Goal: Task Accomplishment & Management: Manage account settings

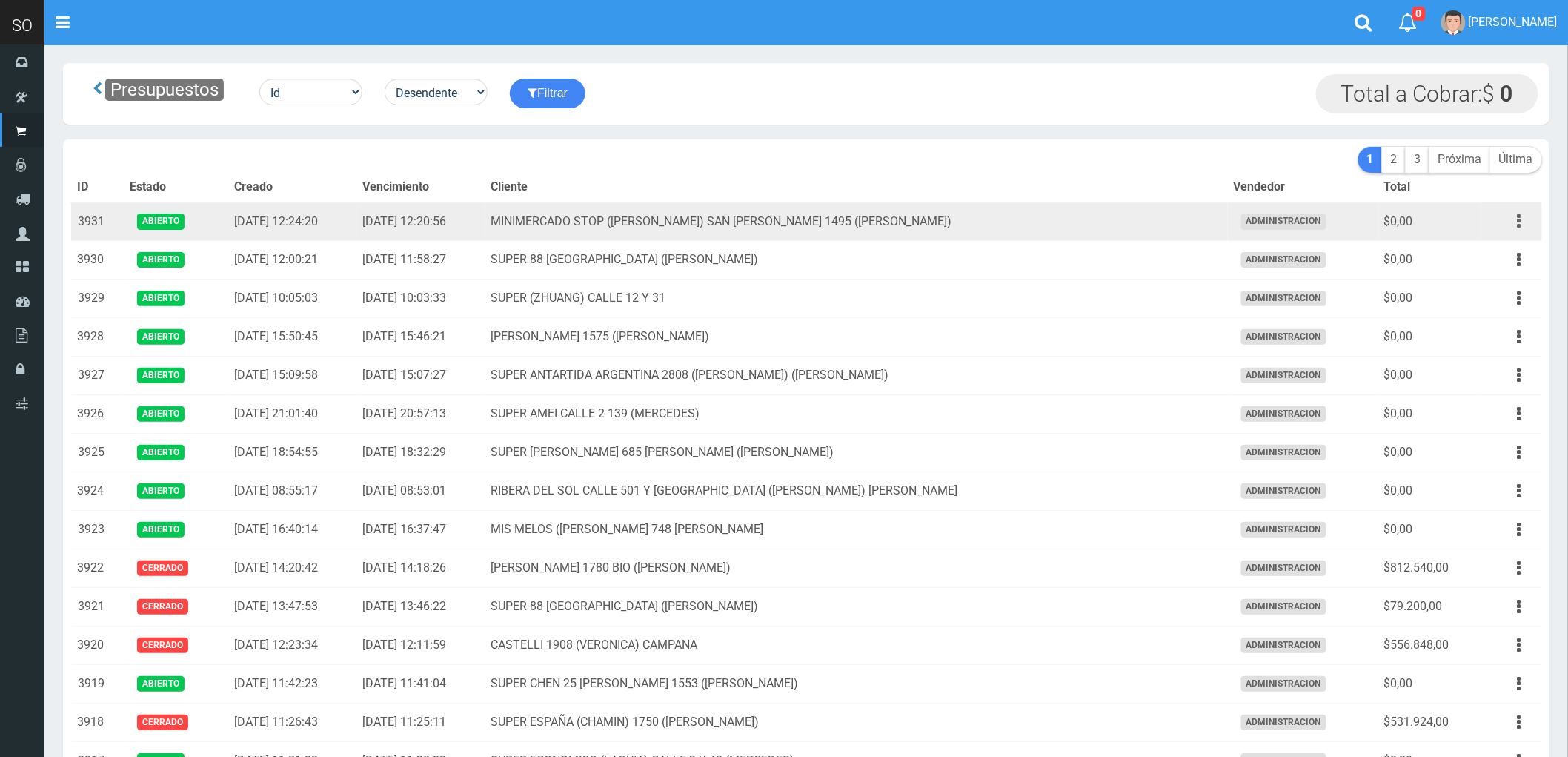
click at [1517, 216] on icon "button" at bounding box center [1519, 221] width 4 height 26
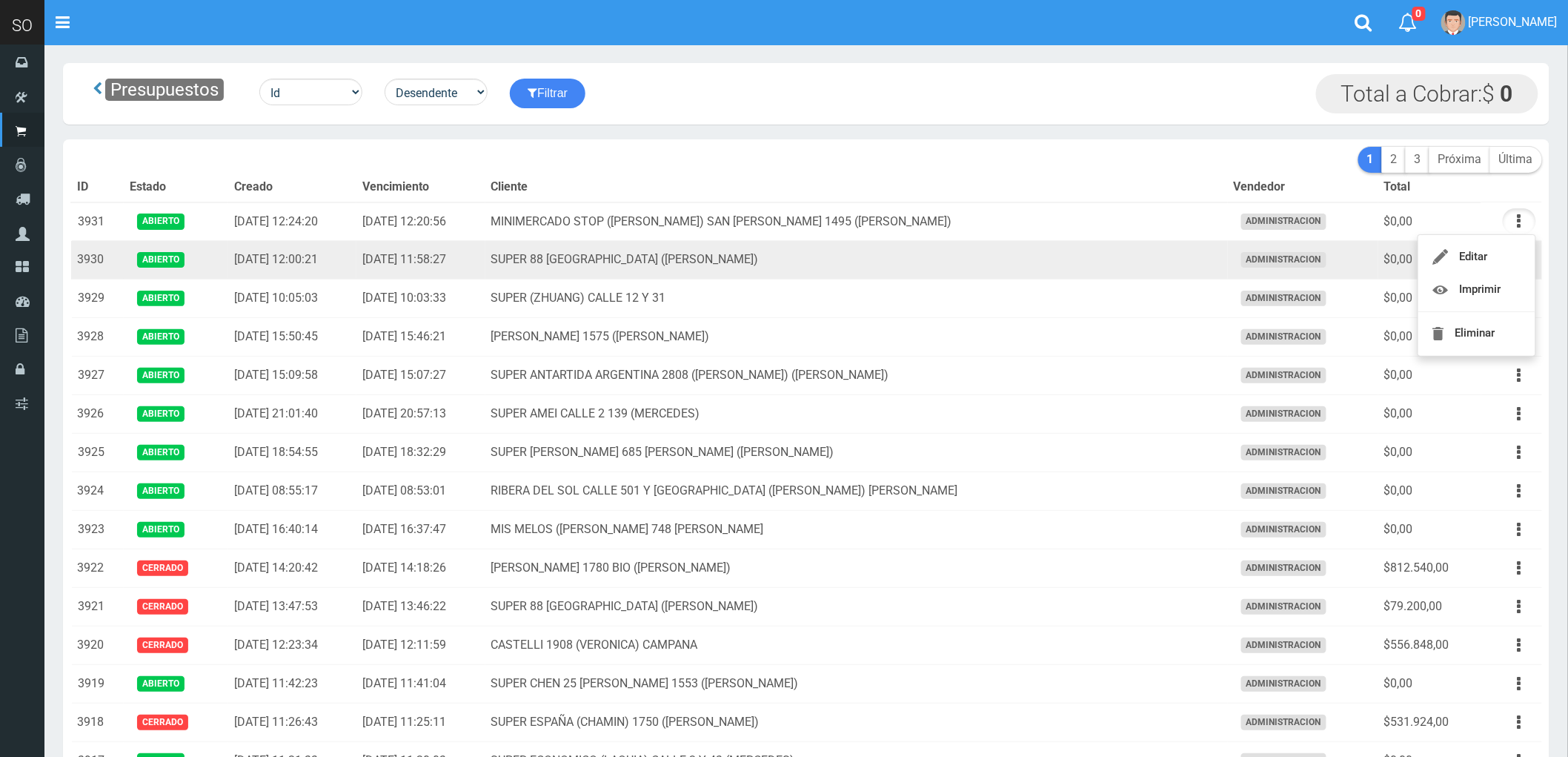
click at [1079, 258] on td "SUPER 88 CALLE 32 2800 SOFIA (ZARATE)" at bounding box center [856, 260] width 743 height 39
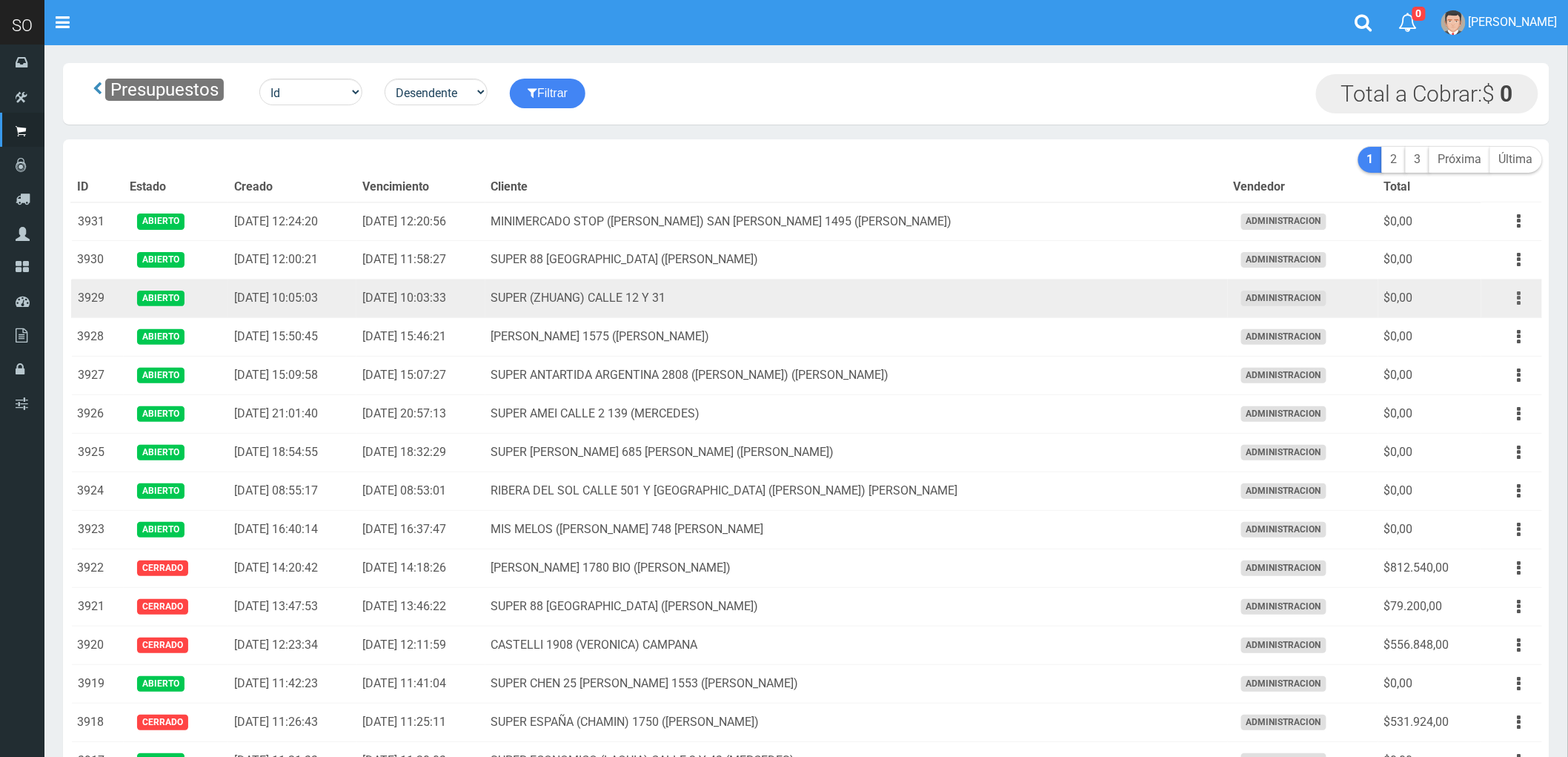
click at [1513, 296] on button "button" at bounding box center [1518, 298] width 33 height 26
click at [992, 305] on td "SUPER (ZHUANG) CALLE 12 Y 31" at bounding box center [856, 298] width 743 height 39
click at [1109, 302] on td "SUPER (ZHUANG) CALLE 12 Y 31" at bounding box center [856, 298] width 743 height 39
click at [1521, 299] on icon "button" at bounding box center [1519, 298] width 4 height 26
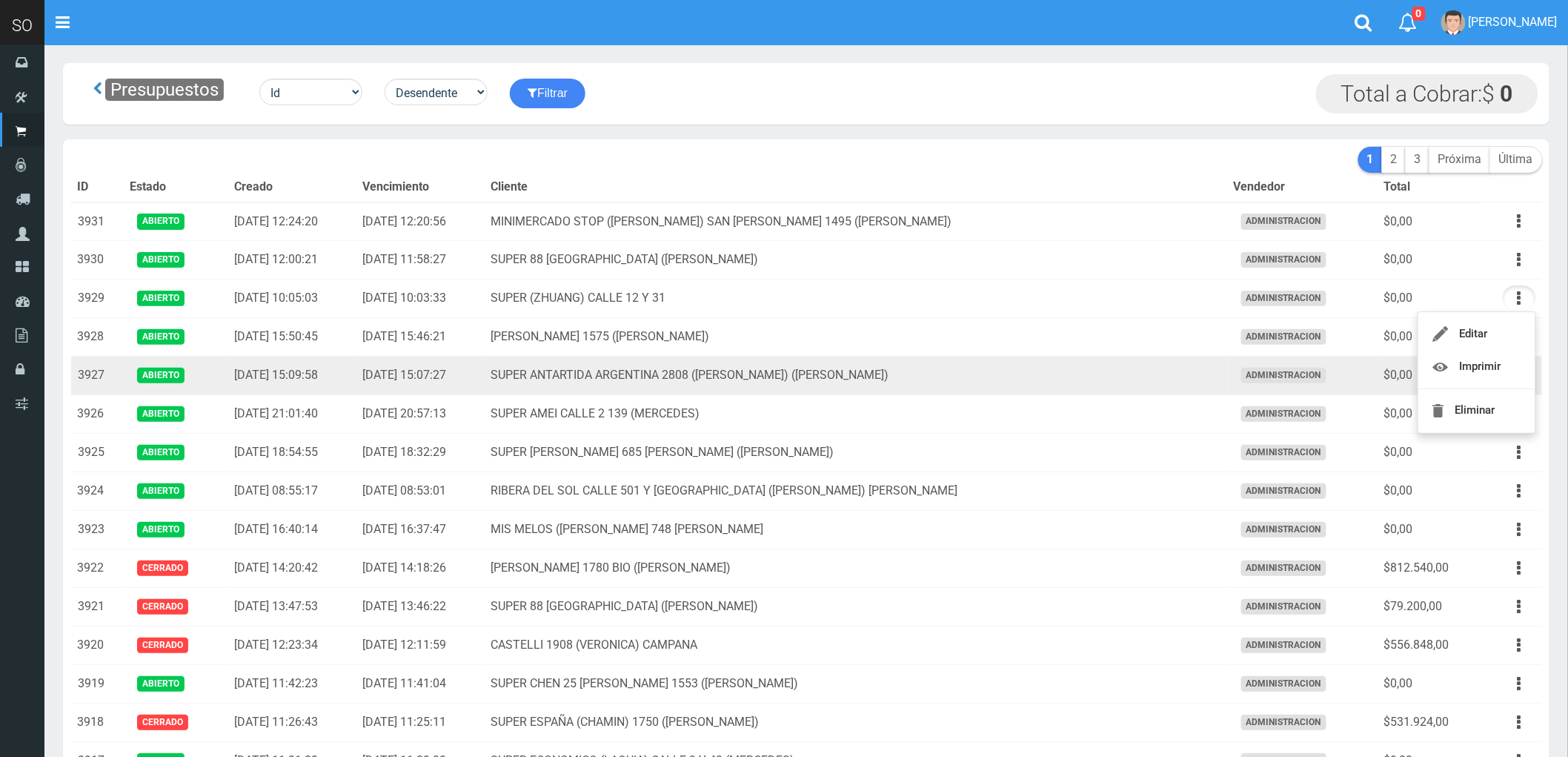
click at [1067, 380] on td "SUPER ANTARTIDA ARGENTINA 2808 (ALAN) (ZÁRATE)" at bounding box center [856, 375] width 743 height 39
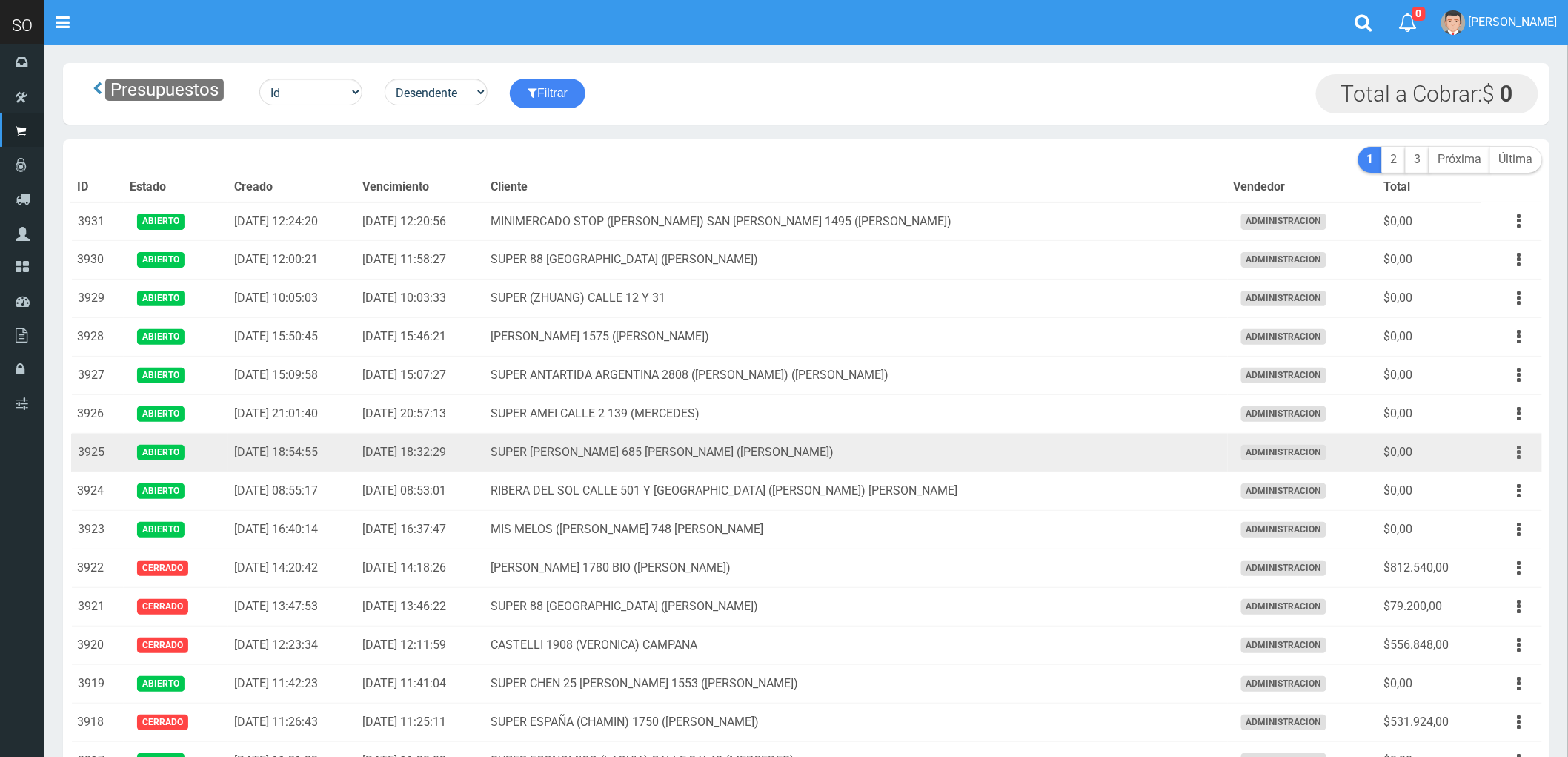
click at [1510, 450] on button "button" at bounding box center [1518, 452] width 33 height 26
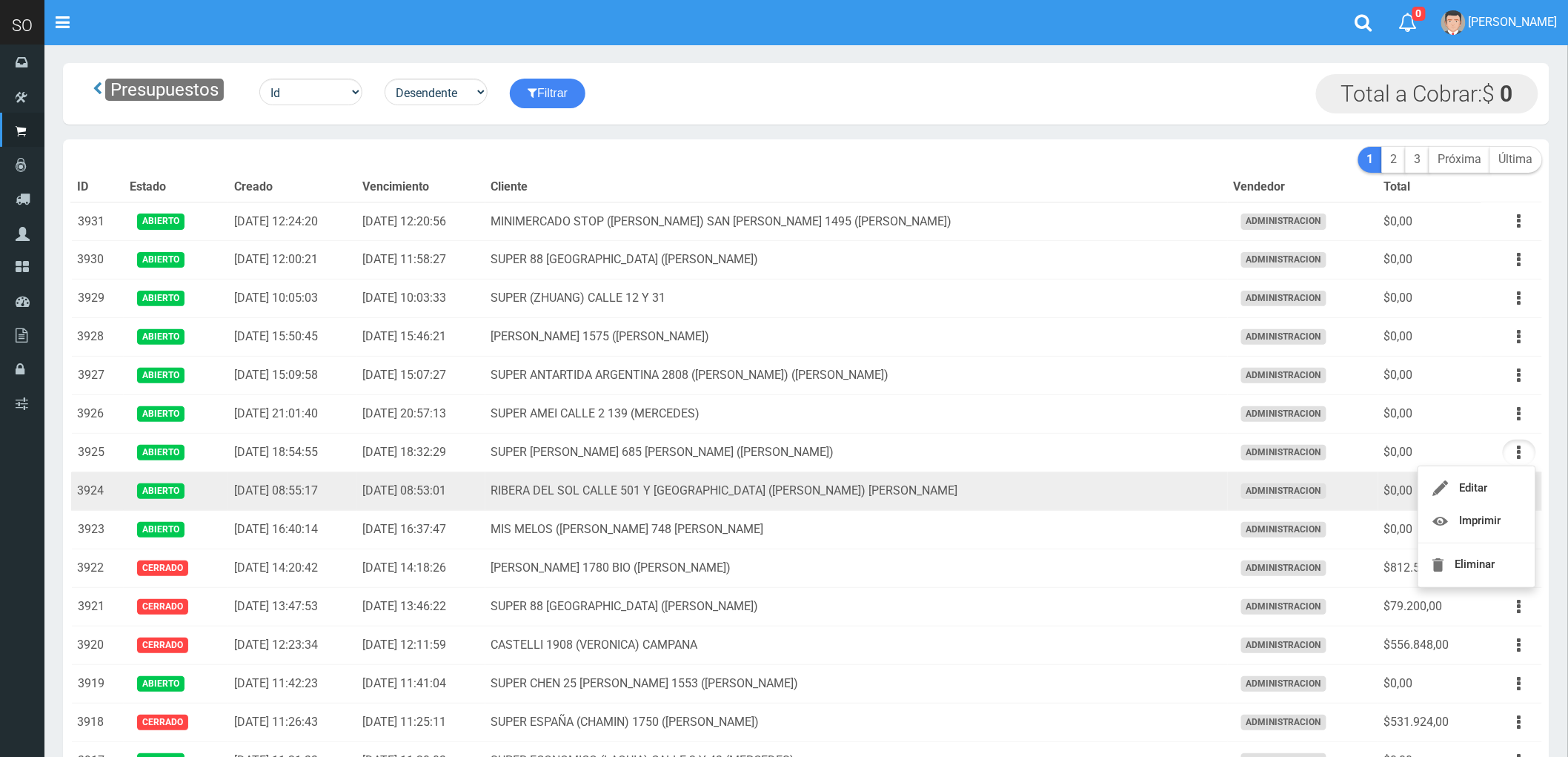
click at [984, 490] on td "RIBERA DEL SOL CALLE 501 Y EL RIO (MATIAS) GILES" at bounding box center [856, 491] width 743 height 39
click at [1513, 493] on button "button" at bounding box center [1518, 491] width 33 height 26
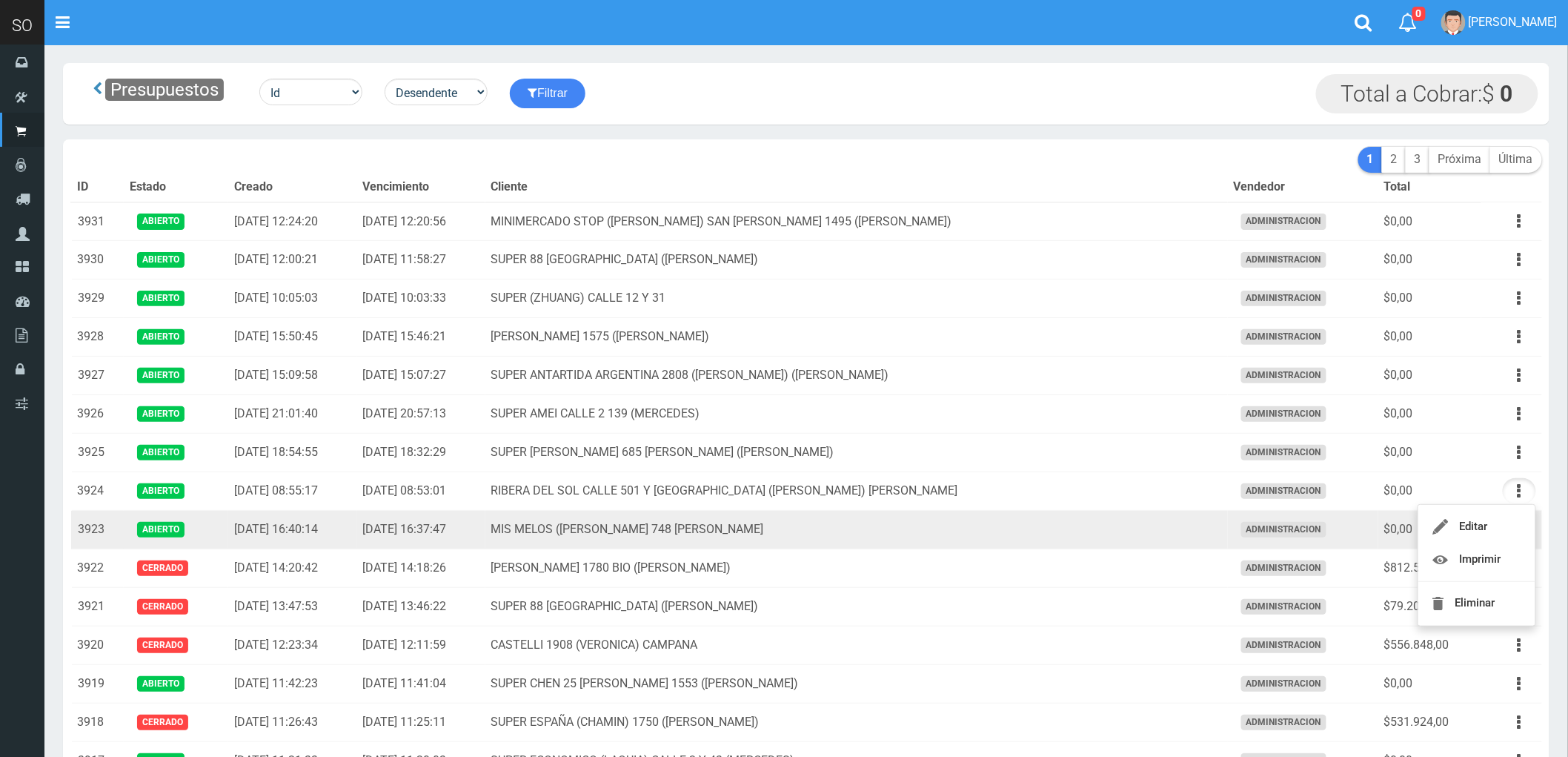
click at [1196, 546] on td "MIS MELOS (ALEJANDRO) RIVADAVIA 748 GILES" at bounding box center [856, 529] width 743 height 39
click at [1514, 530] on button "button" at bounding box center [1518, 529] width 33 height 26
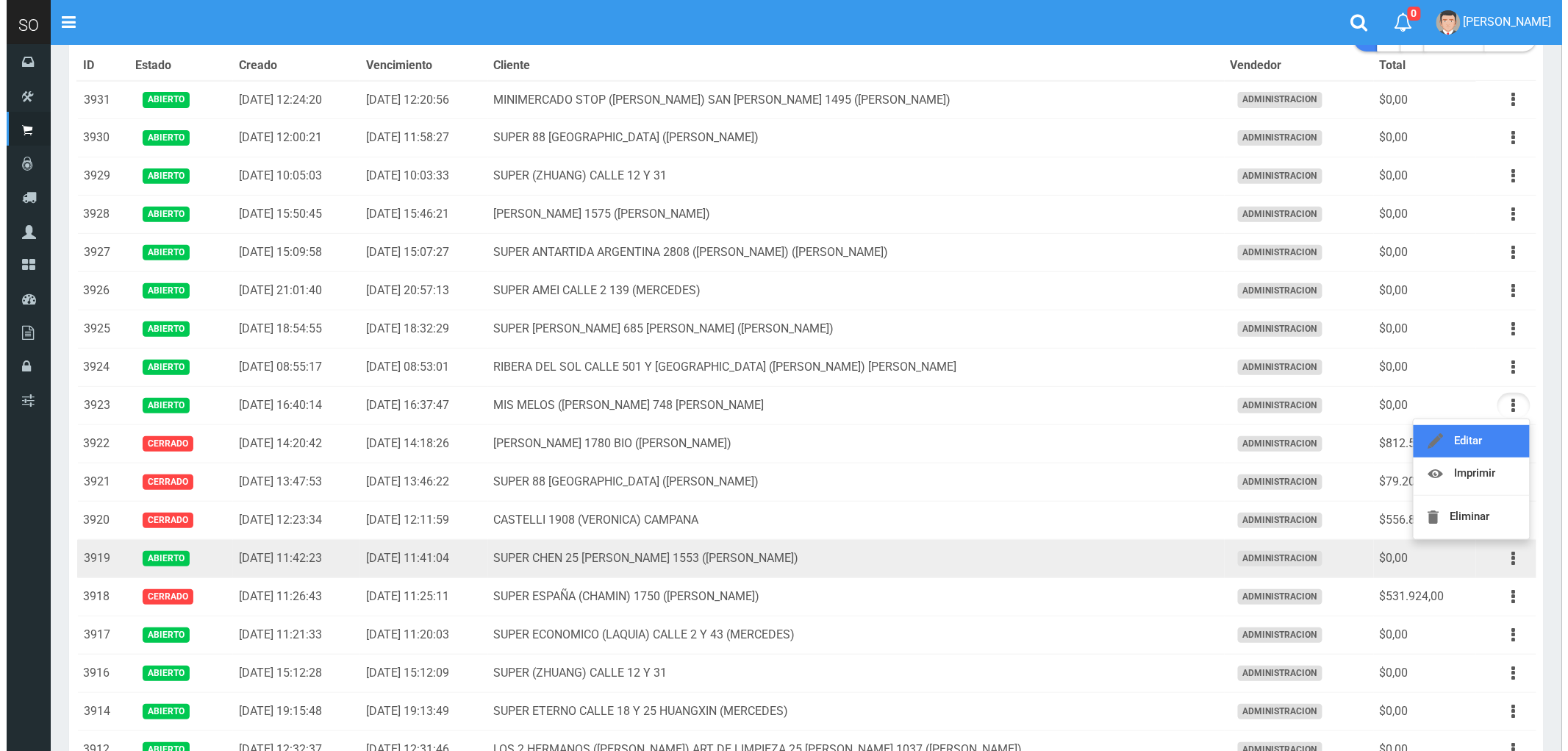
scroll to position [163, 0]
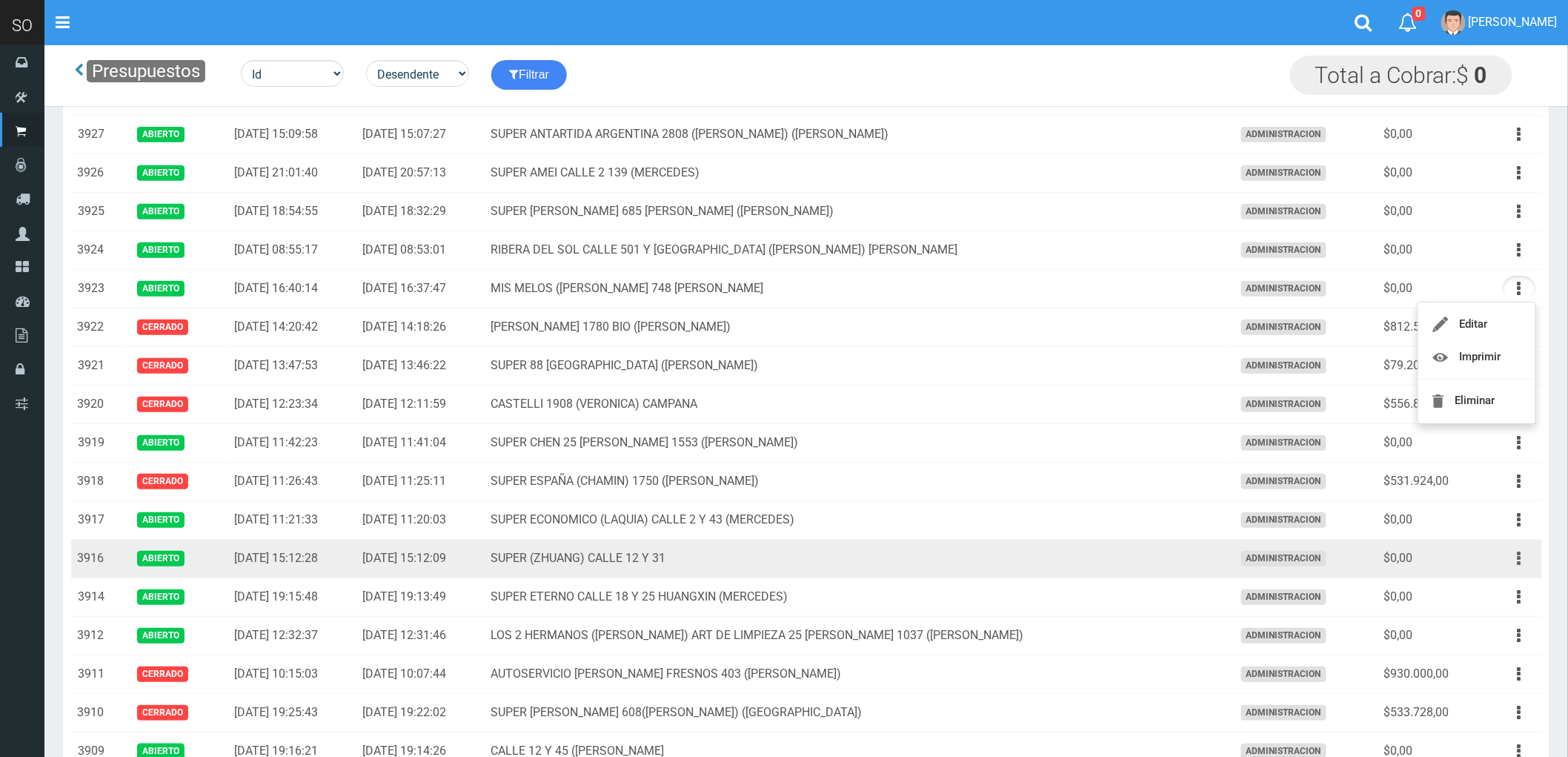
click at [1517, 564] on icon "button" at bounding box center [1519, 559] width 4 height 26
click at [1484, 674] on link "Eliminar" at bounding box center [1476, 670] width 118 height 33
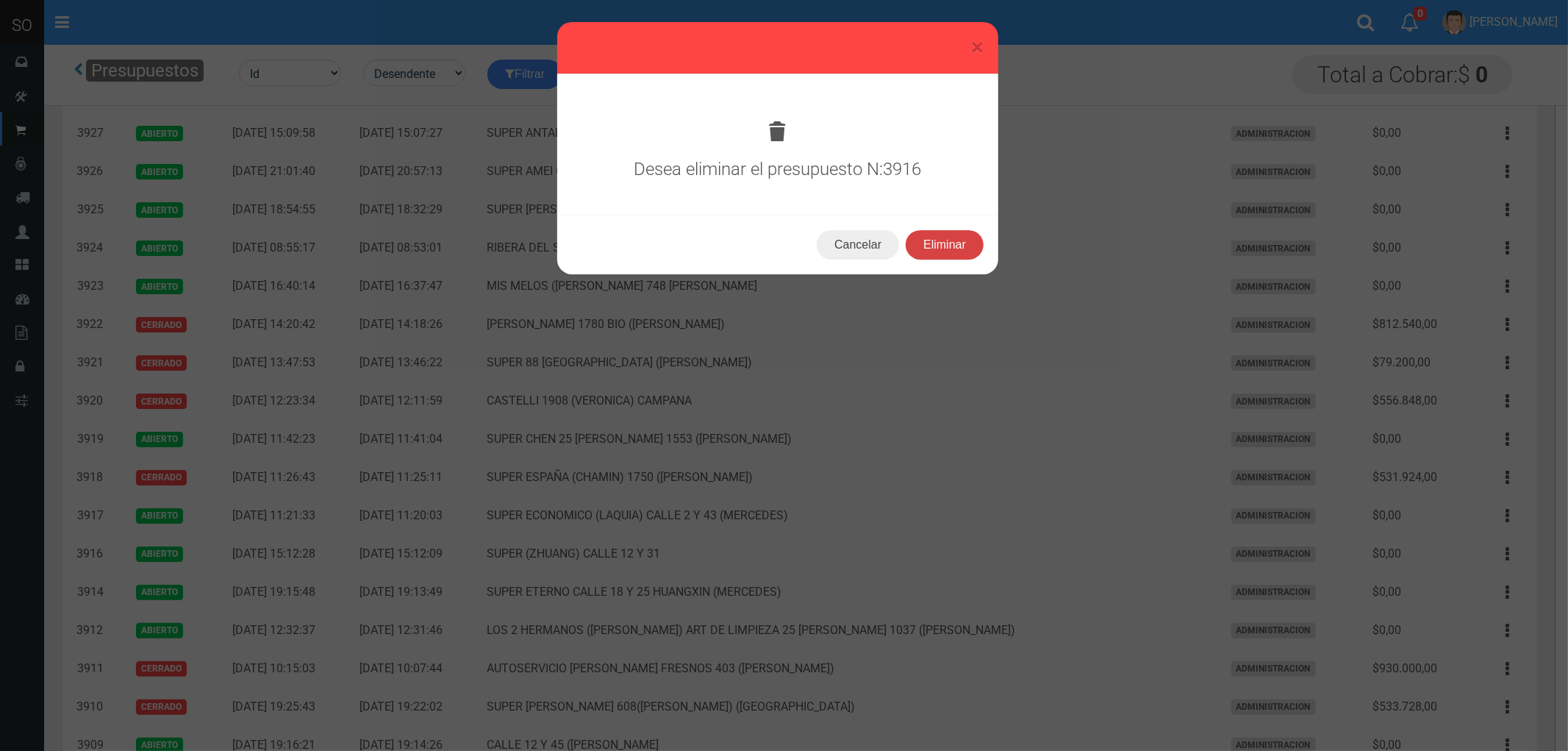
click at [936, 238] on button "Eliminar" at bounding box center [945, 245] width 78 height 30
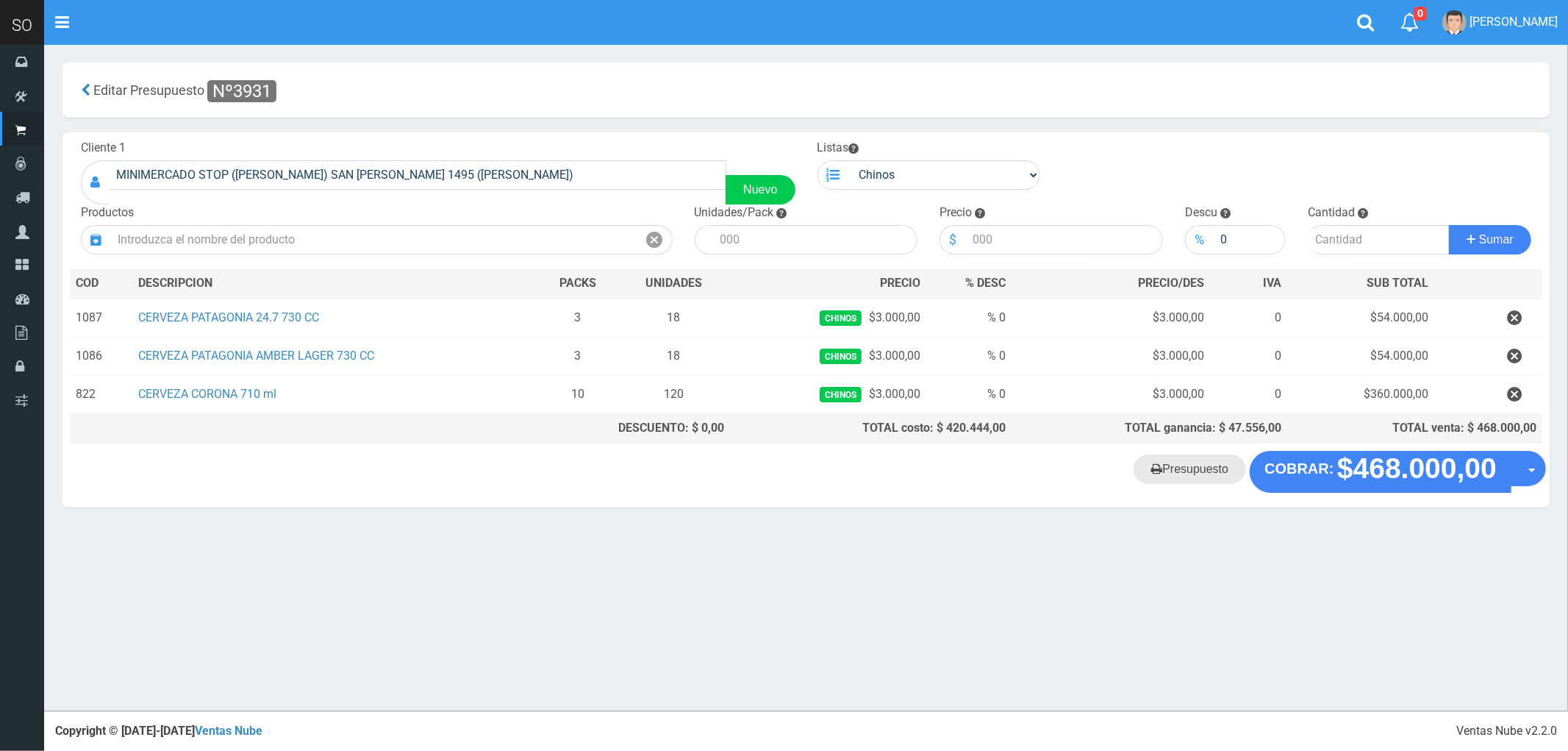
click at [1186, 471] on link "Presupuesto" at bounding box center [1189, 469] width 113 height 30
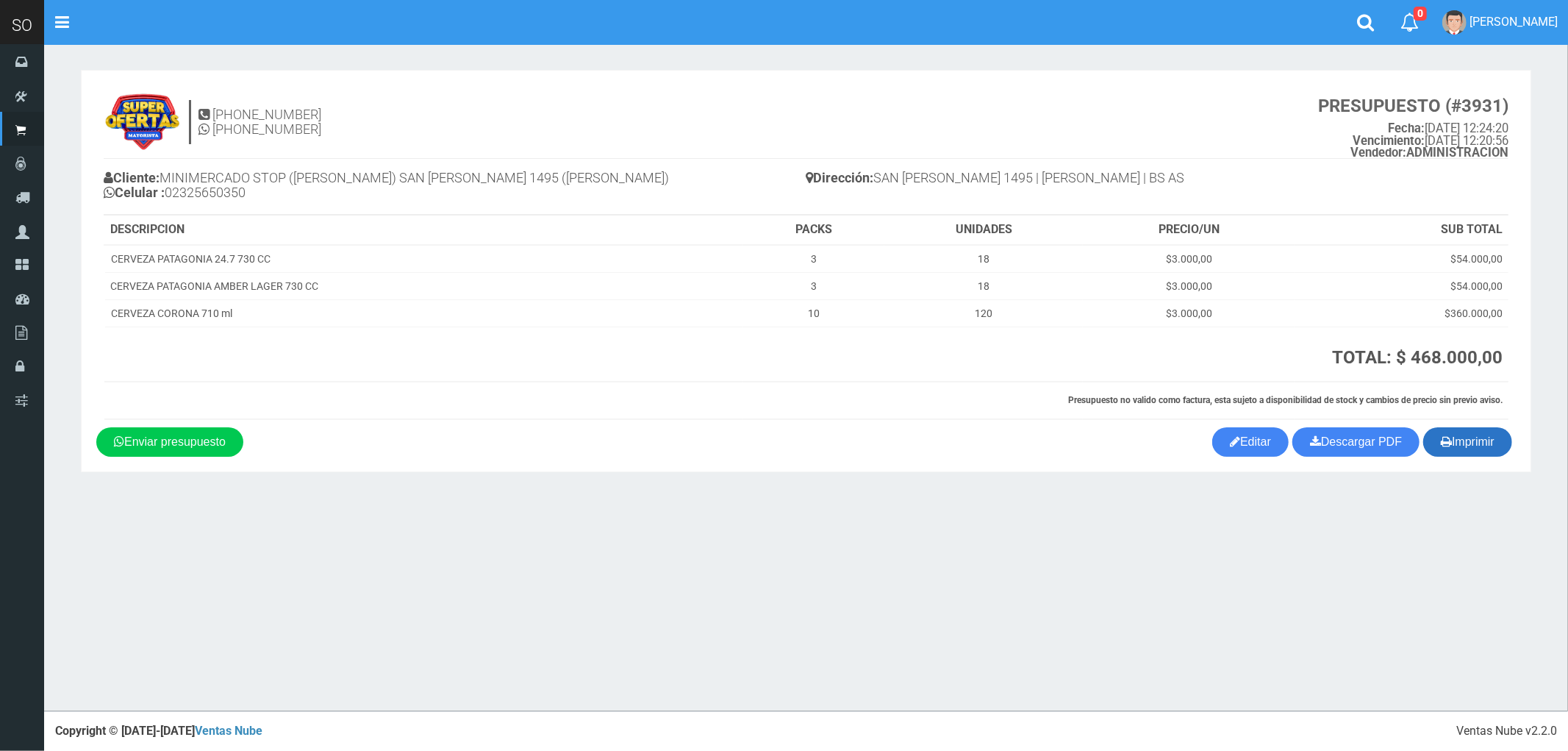
click at [1477, 445] on button "Imprimir" at bounding box center [1467, 442] width 89 height 30
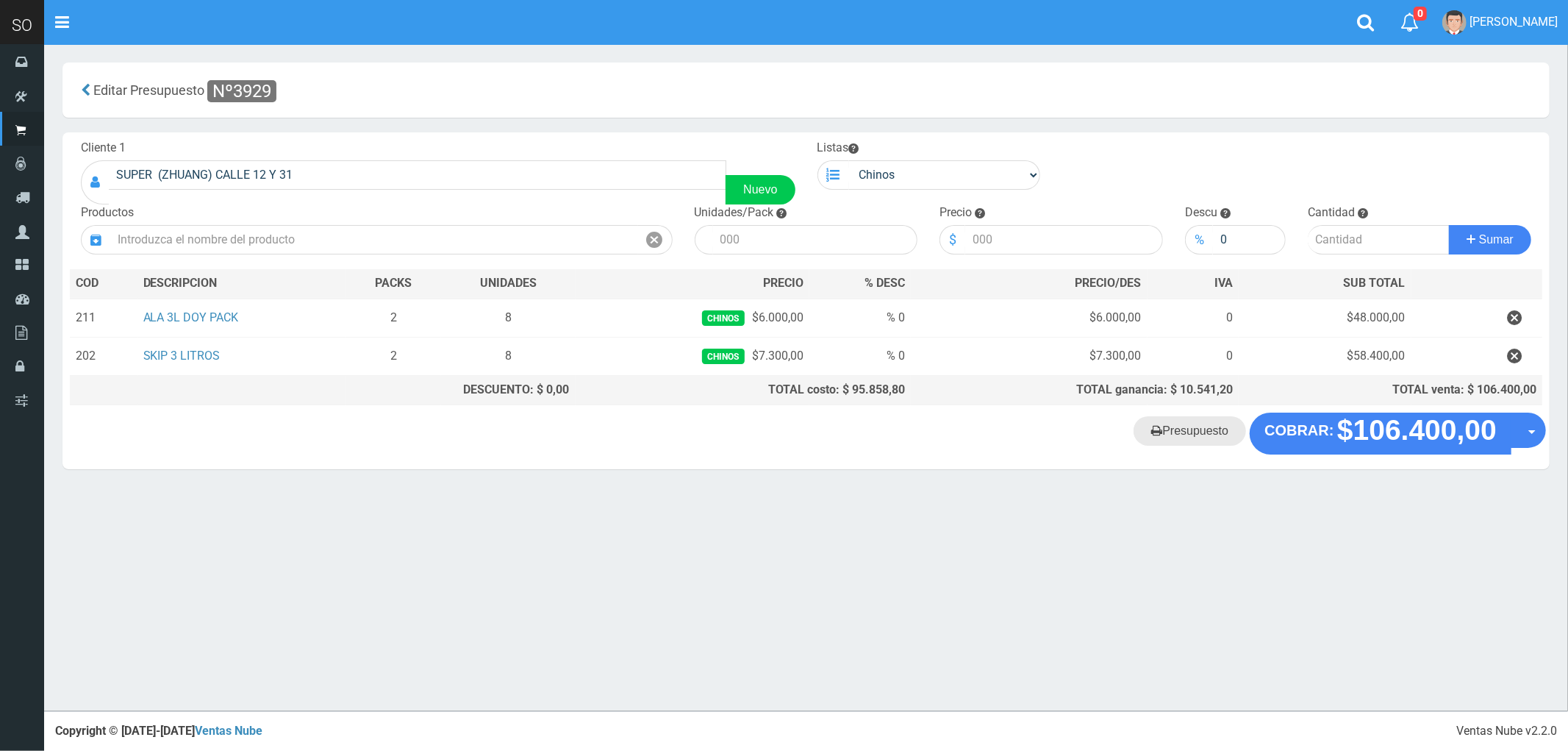
click at [1192, 431] on link "Presupuesto" at bounding box center [1189, 431] width 113 height 30
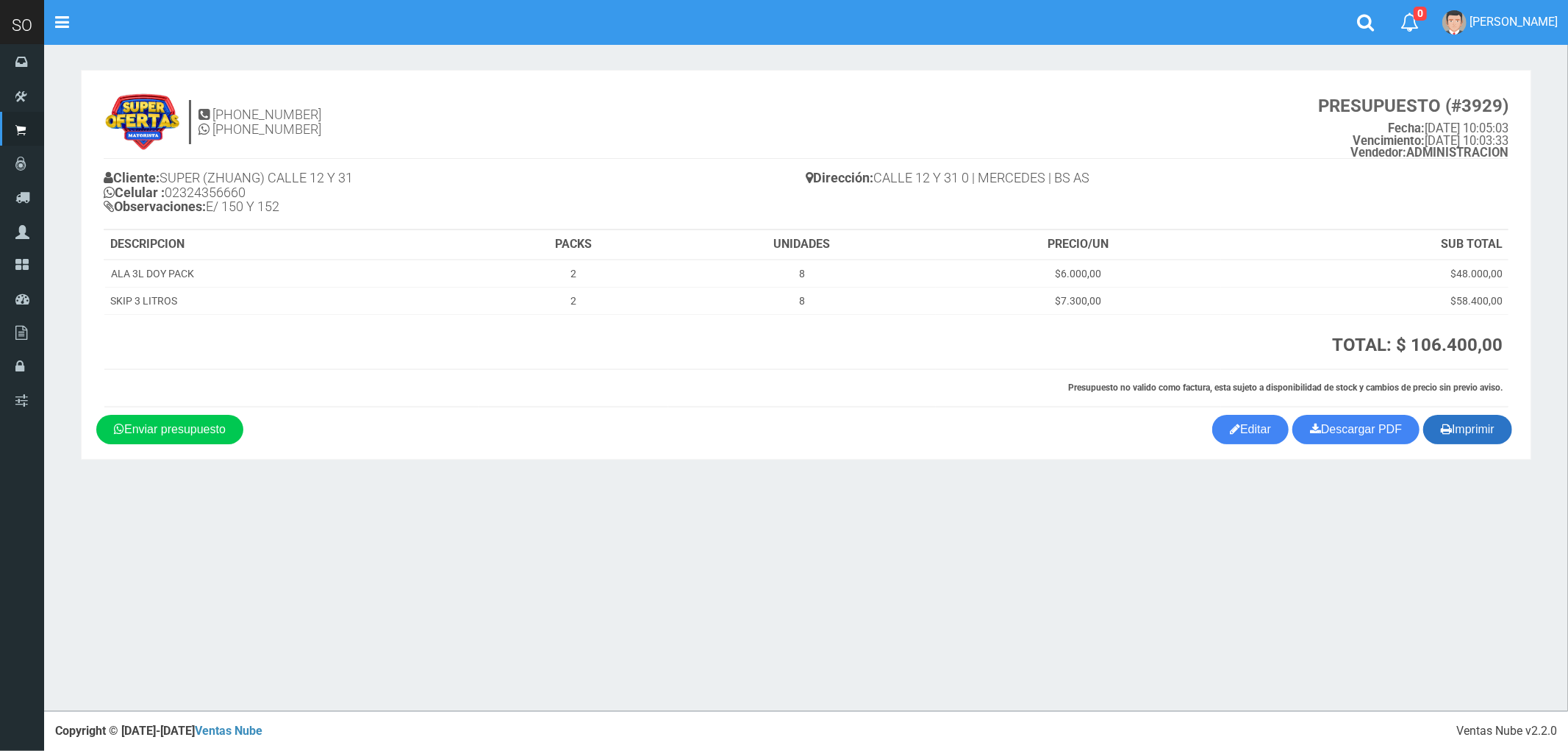
click at [1466, 431] on button "Imprimir" at bounding box center [1467, 429] width 89 height 30
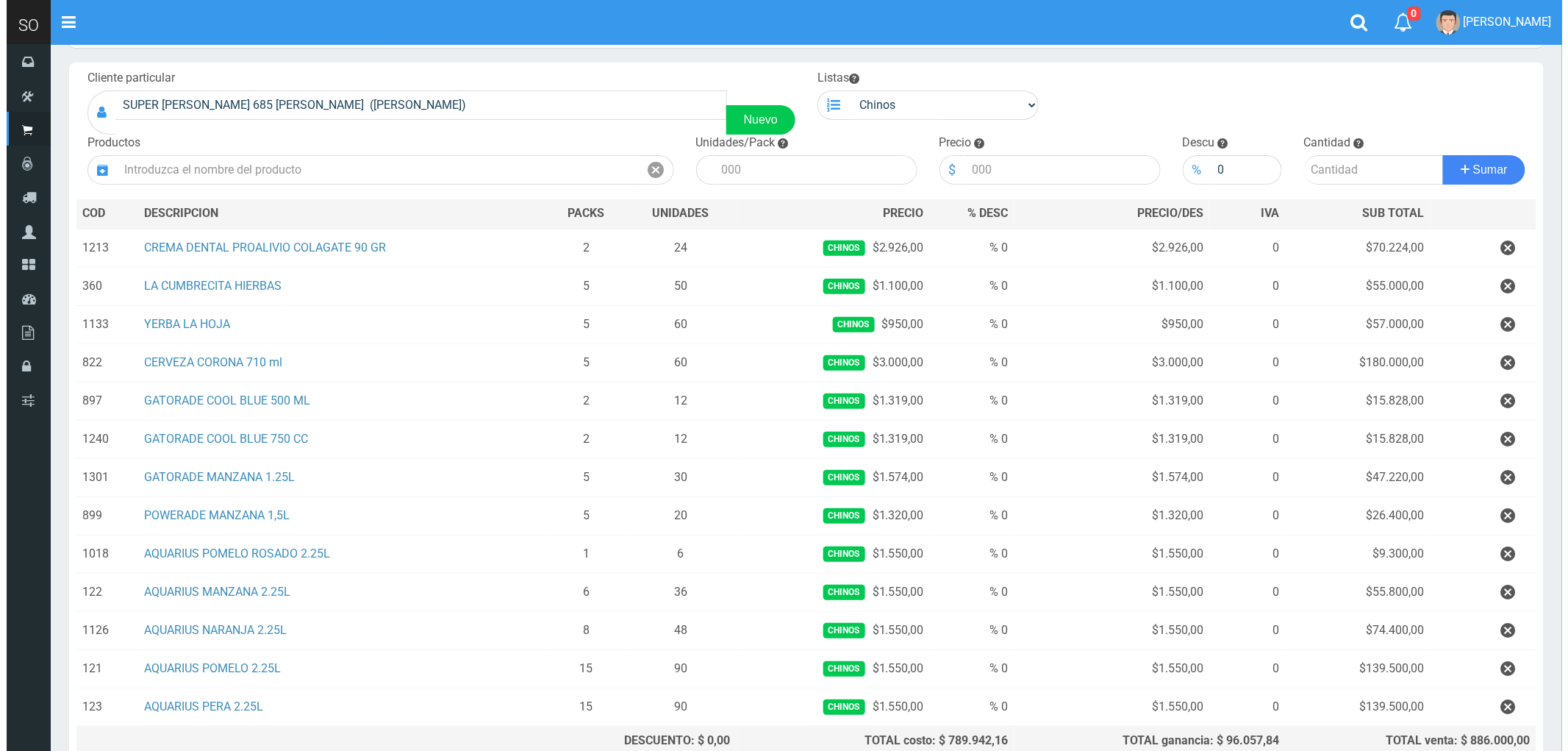
scroll to position [215, 0]
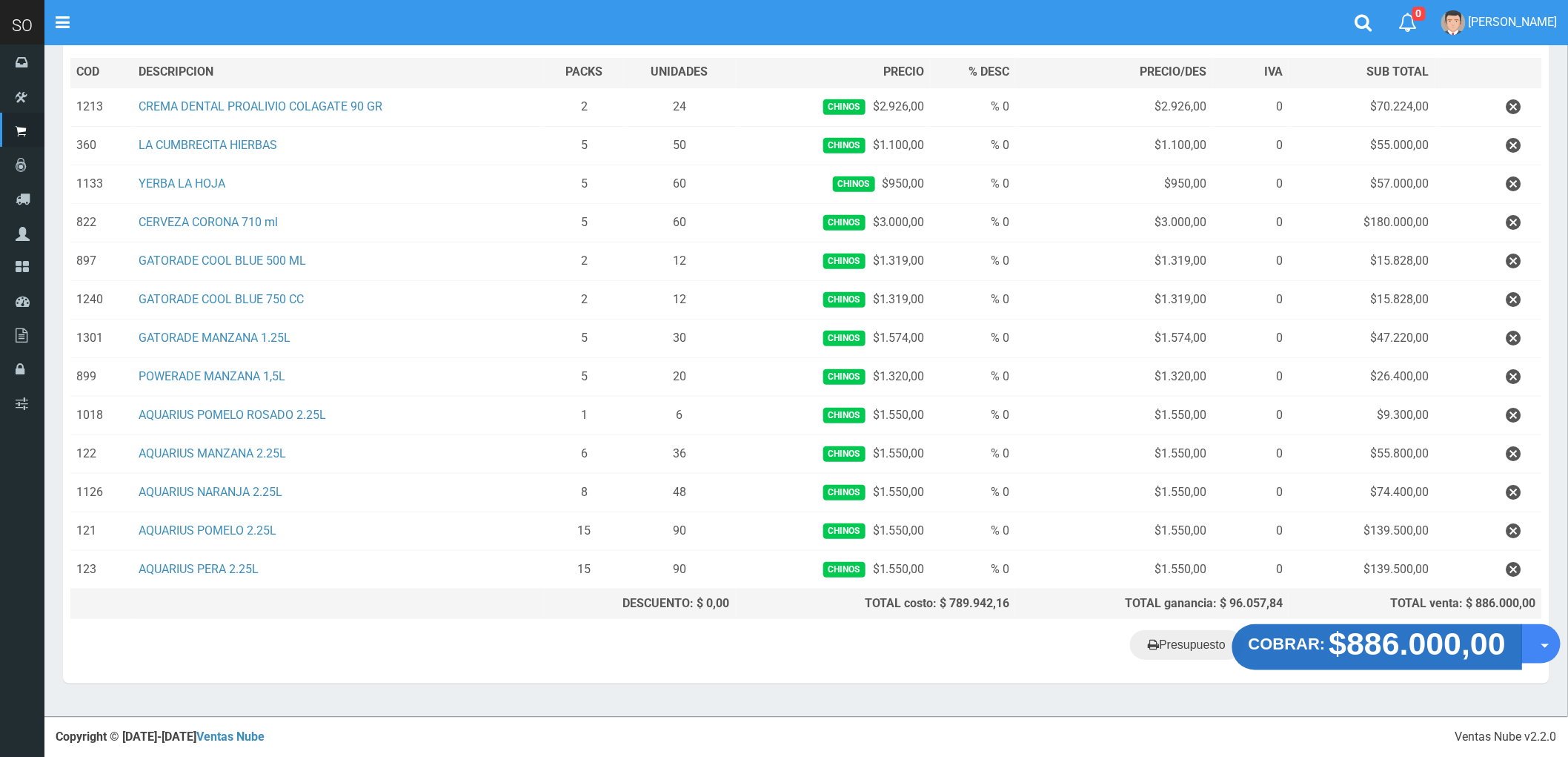
click at [1376, 650] on strong "$886.000,00" at bounding box center [1418, 643] width 177 height 35
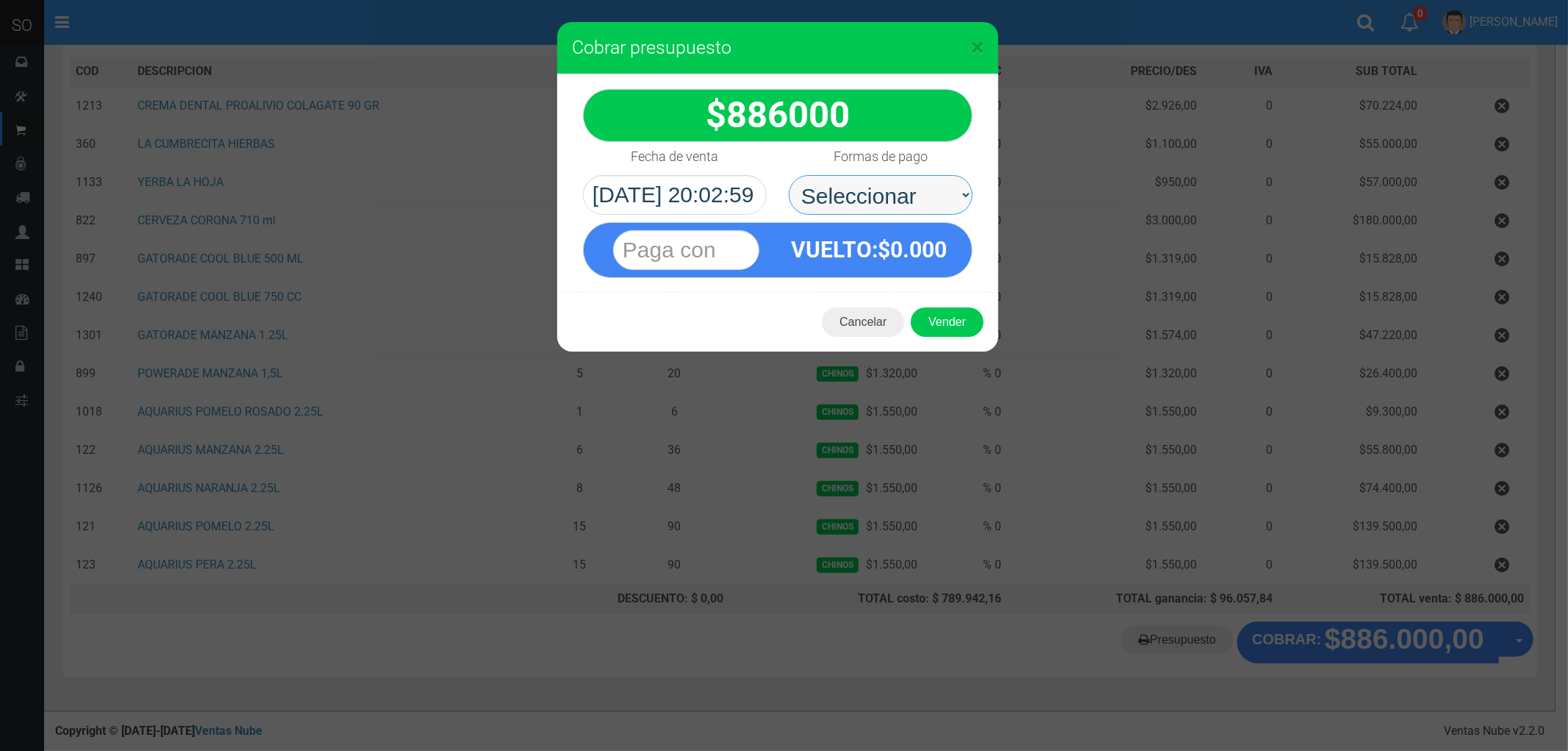
click at [841, 199] on select "Seleccionar Efectivo Tarjeta de Crédito Depósito Débito" at bounding box center [881, 195] width 184 height 40
select select "Efectivo"
click at [789, 175] on select "Seleccionar Efectivo Tarjeta de Crédito Depósito Débito" at bounding box center [881, 195] width 184 height 40
click at [951, 321] on button "Vender" at bounding box center [947, 322] width 73 height 30
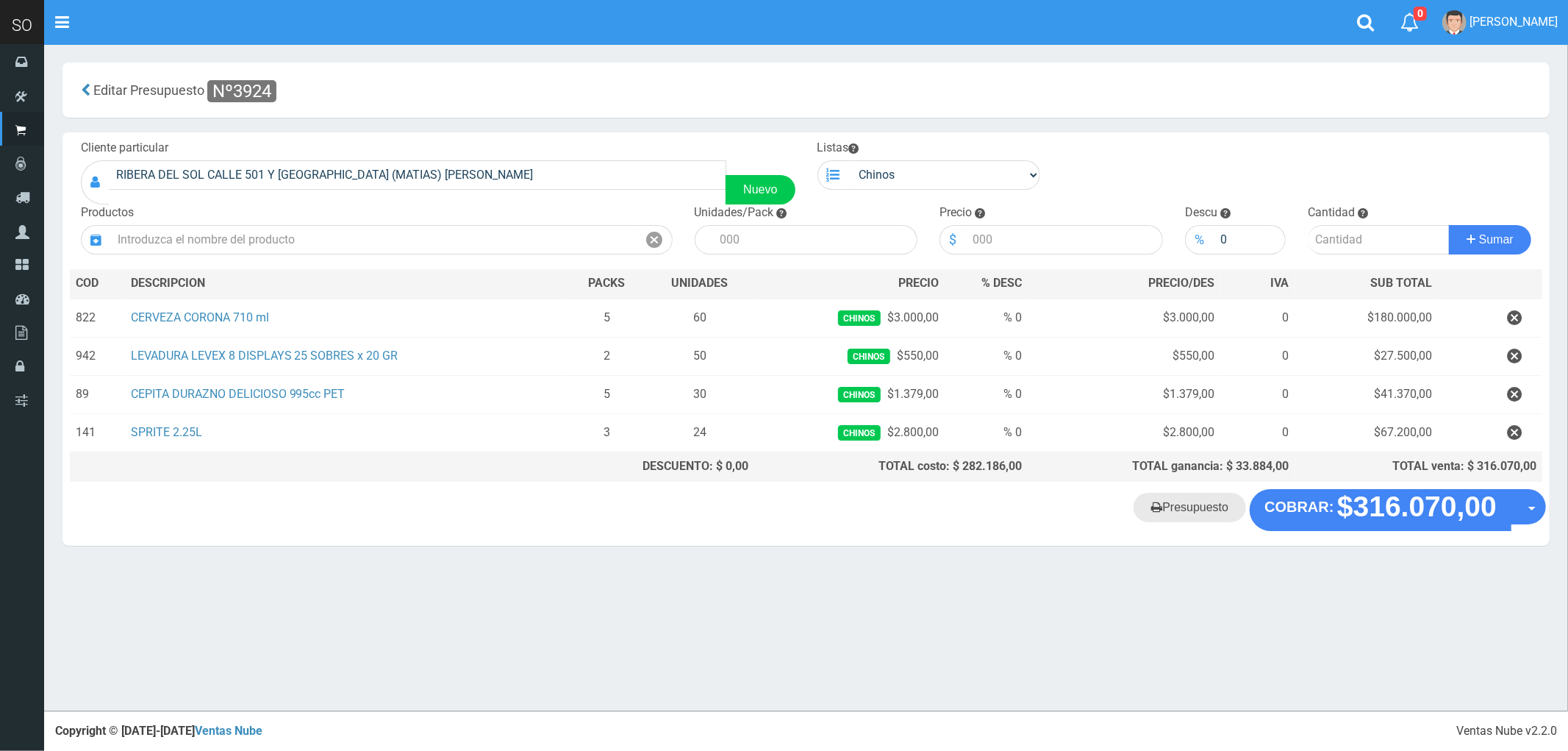
click at [1188, 515] on link "Presupuesto" at bounding box center [1189, 508] width 113 height 30
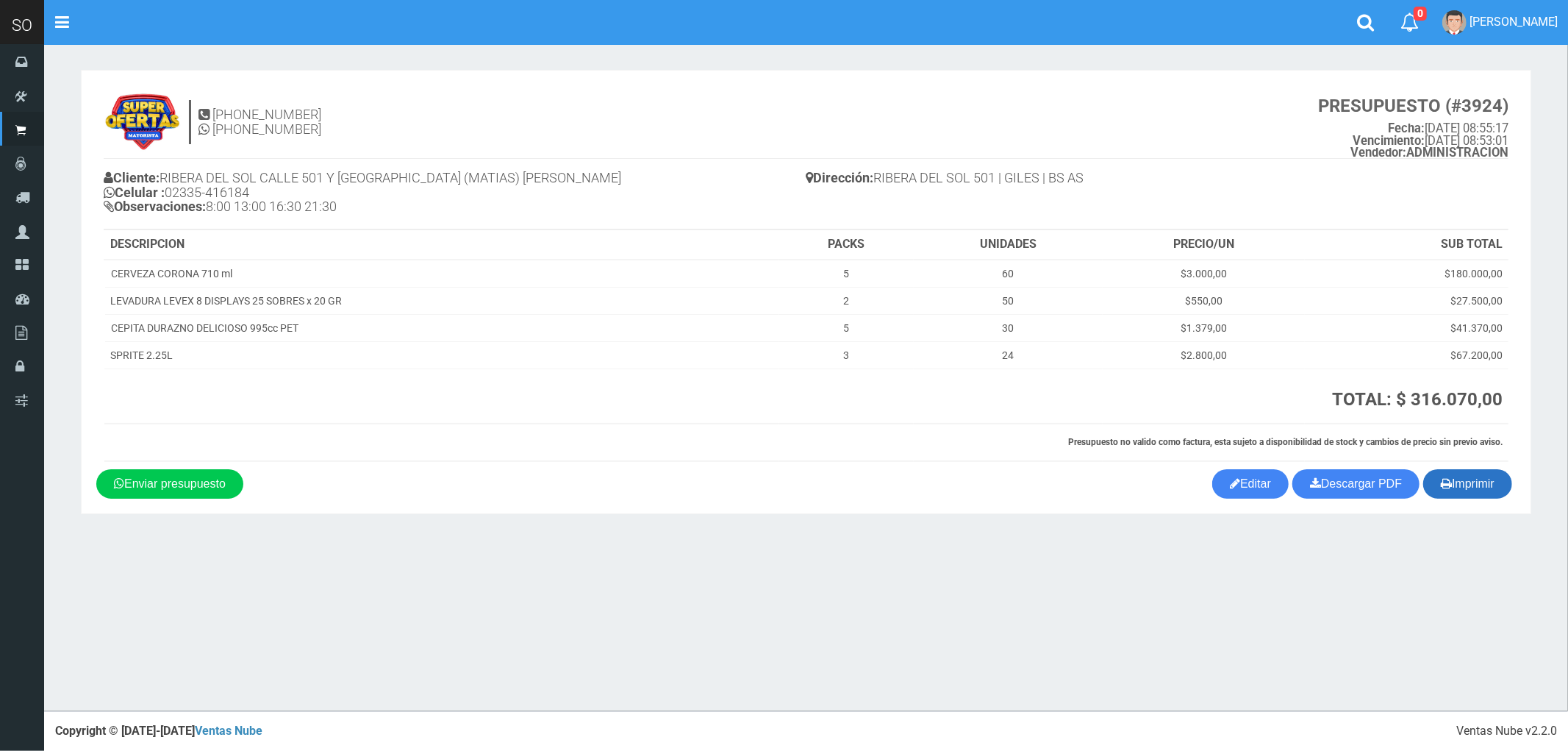
click at [1463, 485] on button "Imprimir" at bounding box center [1467, 484] width 89 height 30
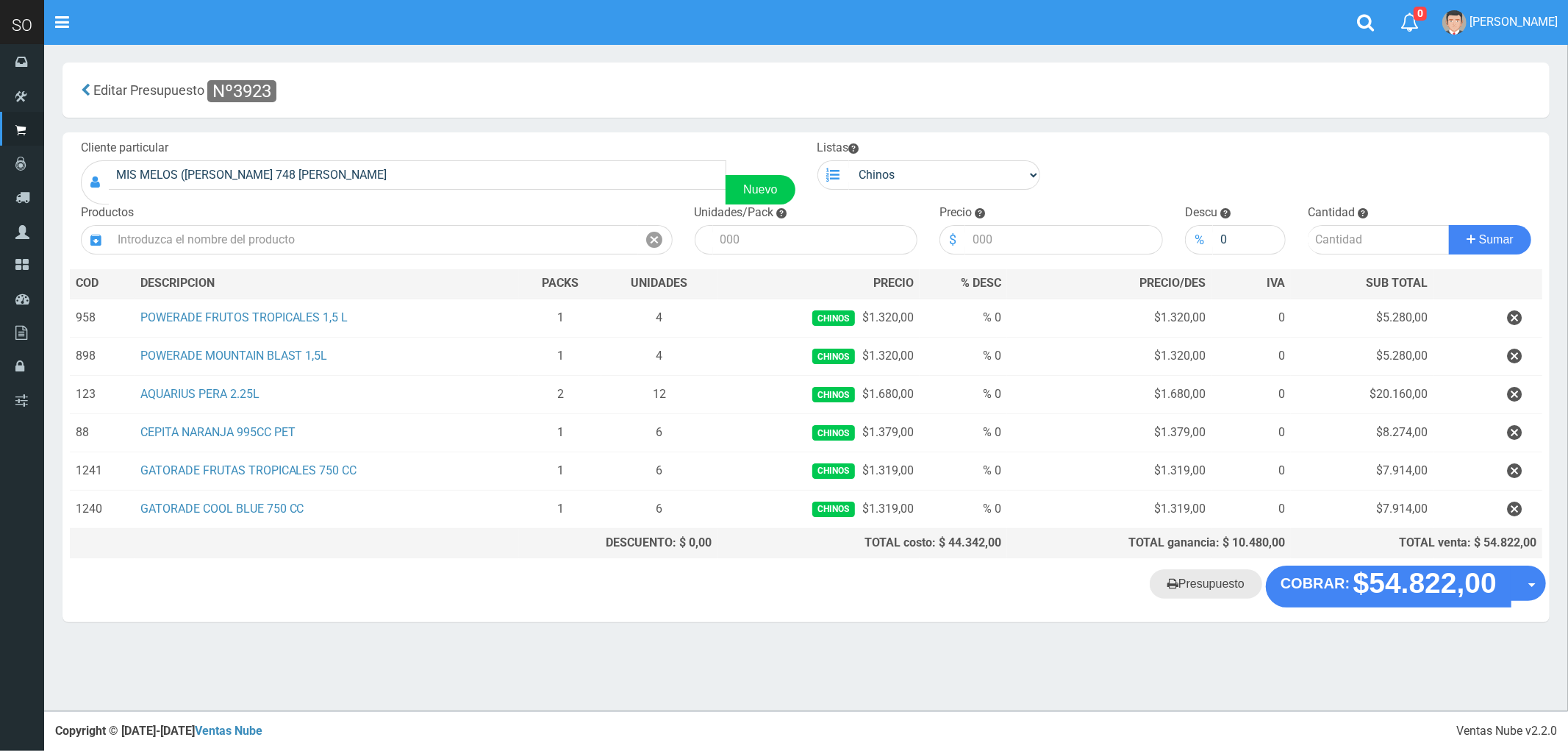
click at [1202, 593] on link "Presupuesto" at bounding box center [1206, 584] width 113 height 30
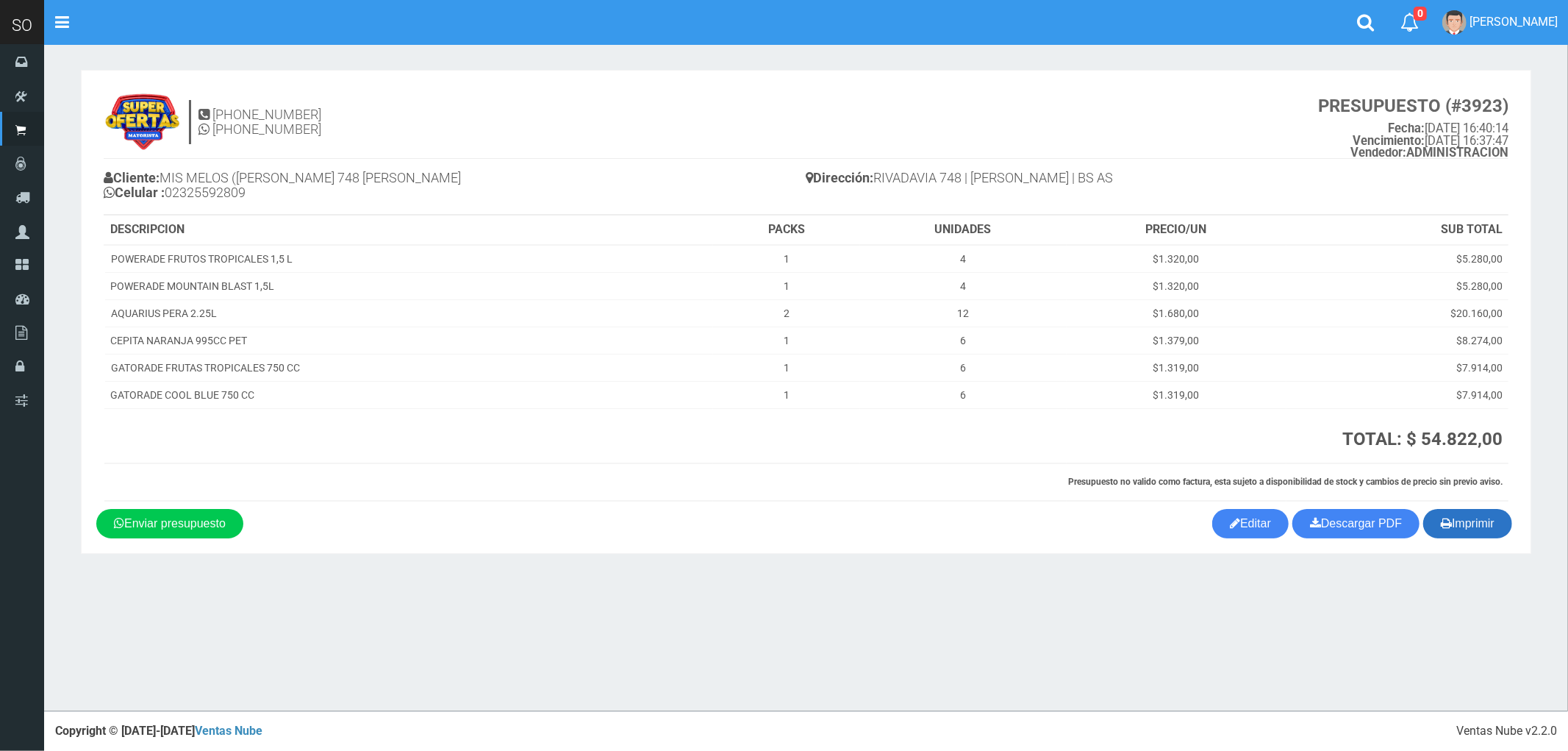
click at [1464, 530] on button "Imprimir" at bounding box center [1467, 523] width 89 height 30
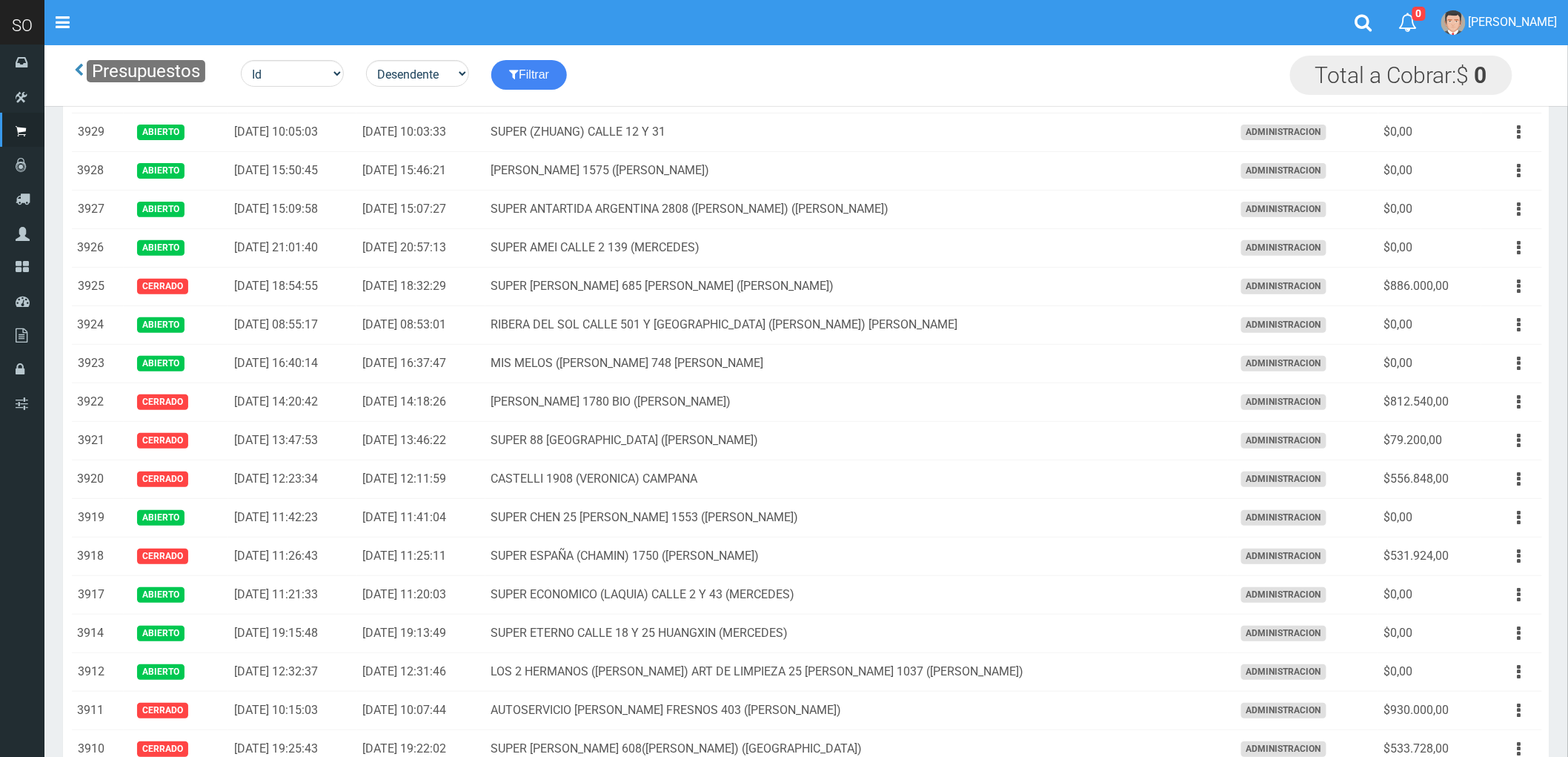
scroll to position [494, 0]
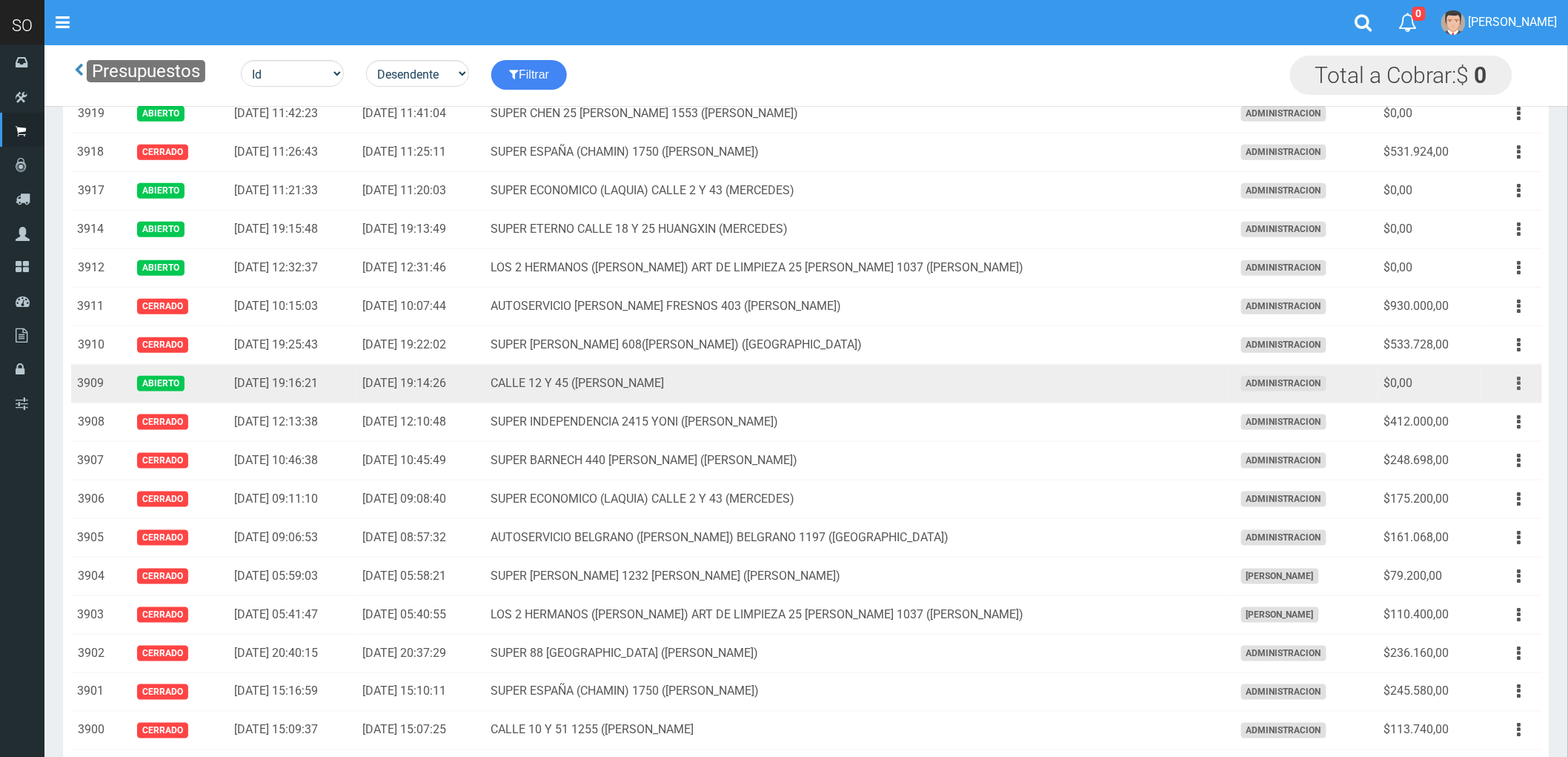
click at [1517, 384] on icon "button" at bounding box center [1519, 384] width 4 height 26
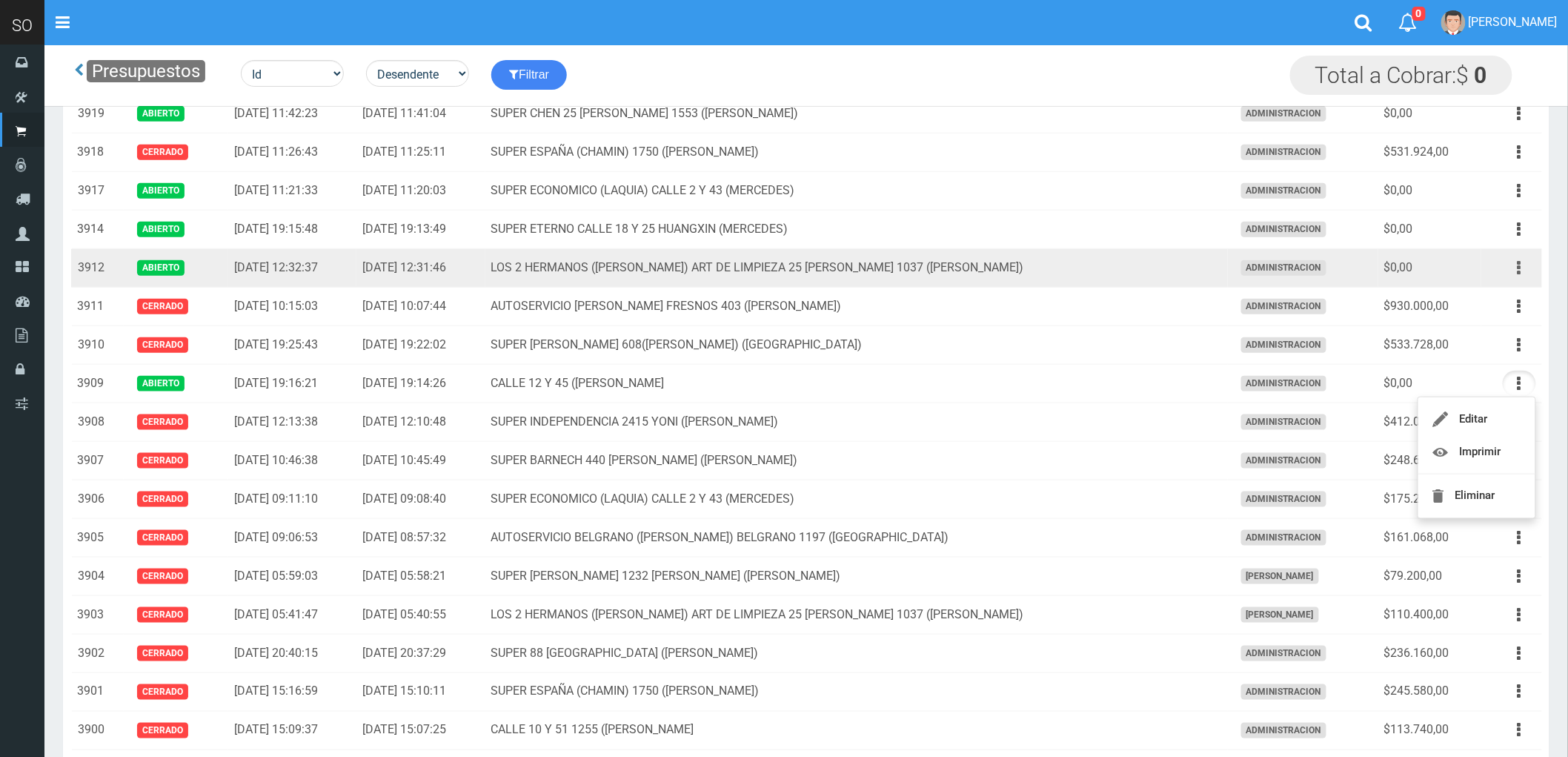
click at [1517, 271] on icon "button" at bounding box center [1519, 268] width 4 height 26
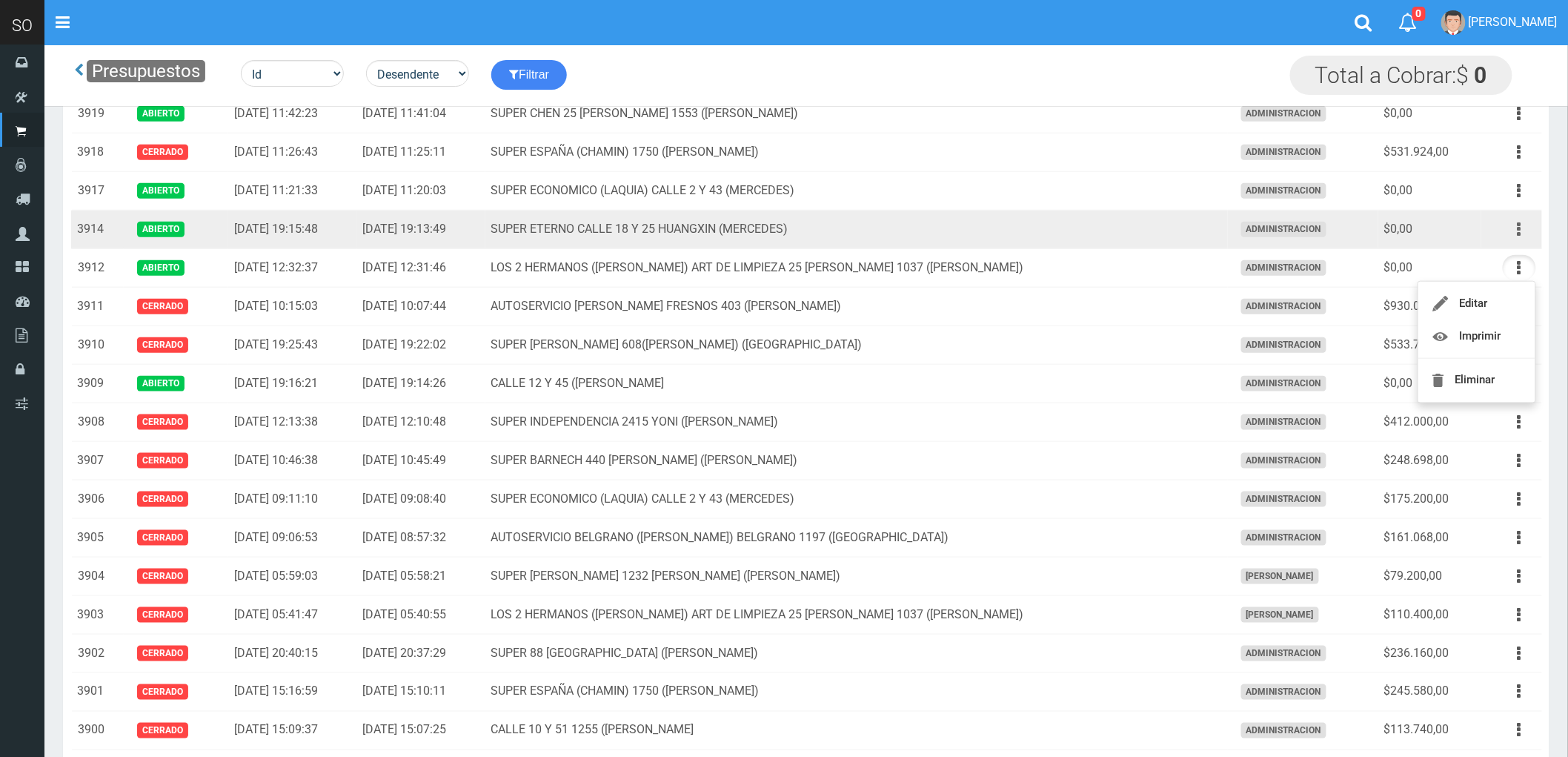
click at [1515, 232] on button "button" at bounding box center [1518, 229] width 33 height 26
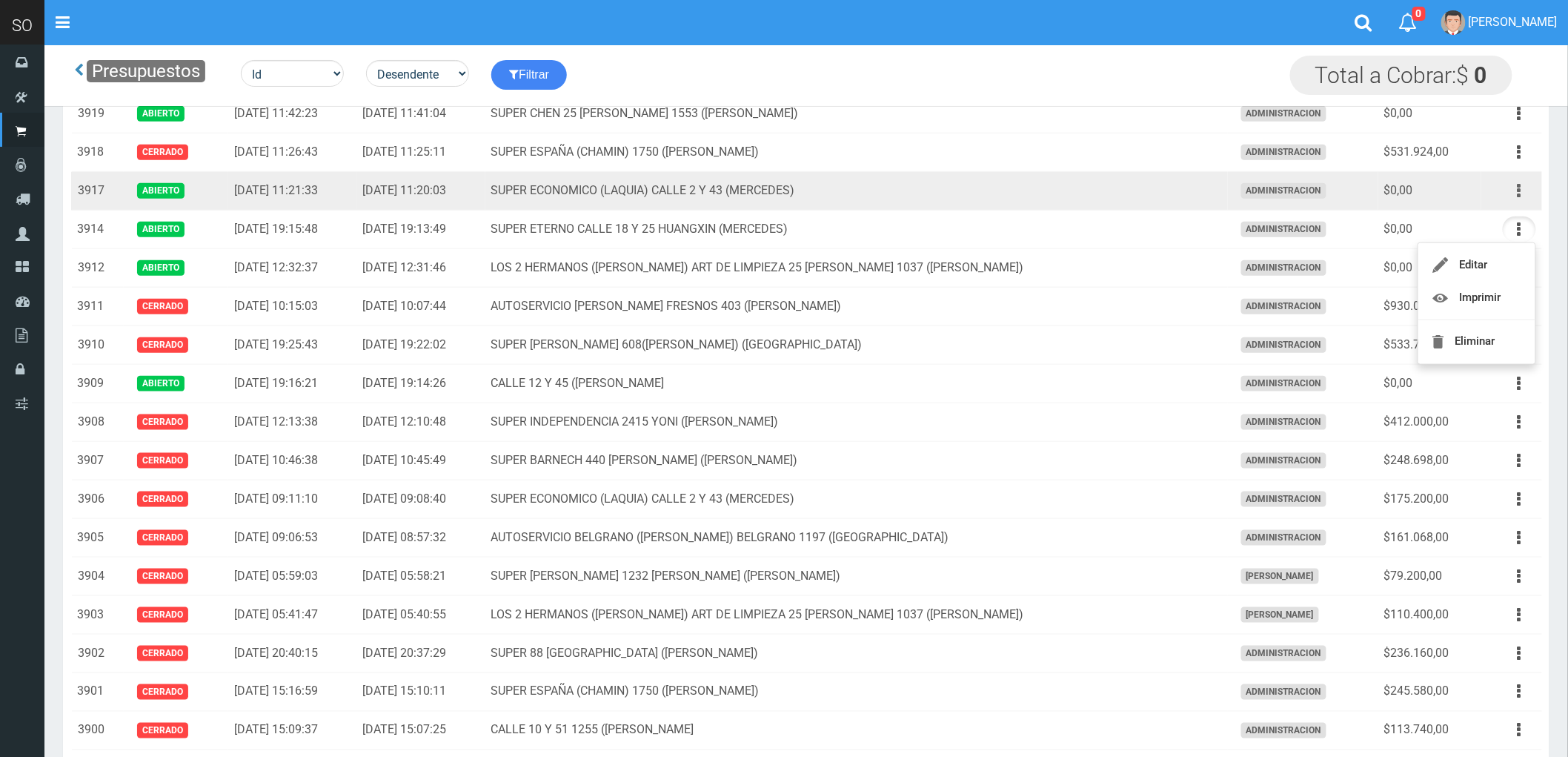
click at [1521, 193] on icon "button" at bounding box center [1519, 191] width 4 height 26
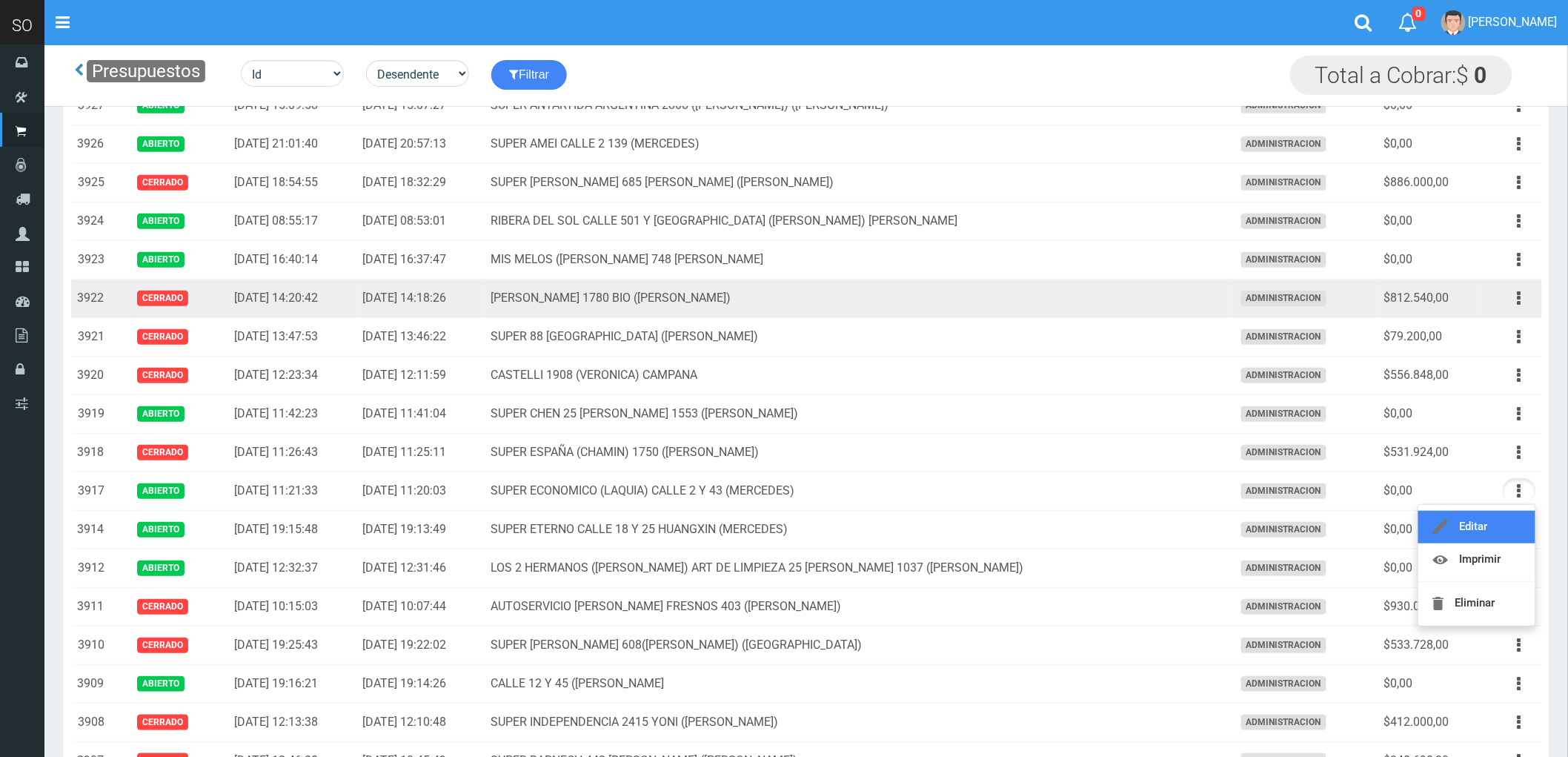
scroll to position [165, 0]
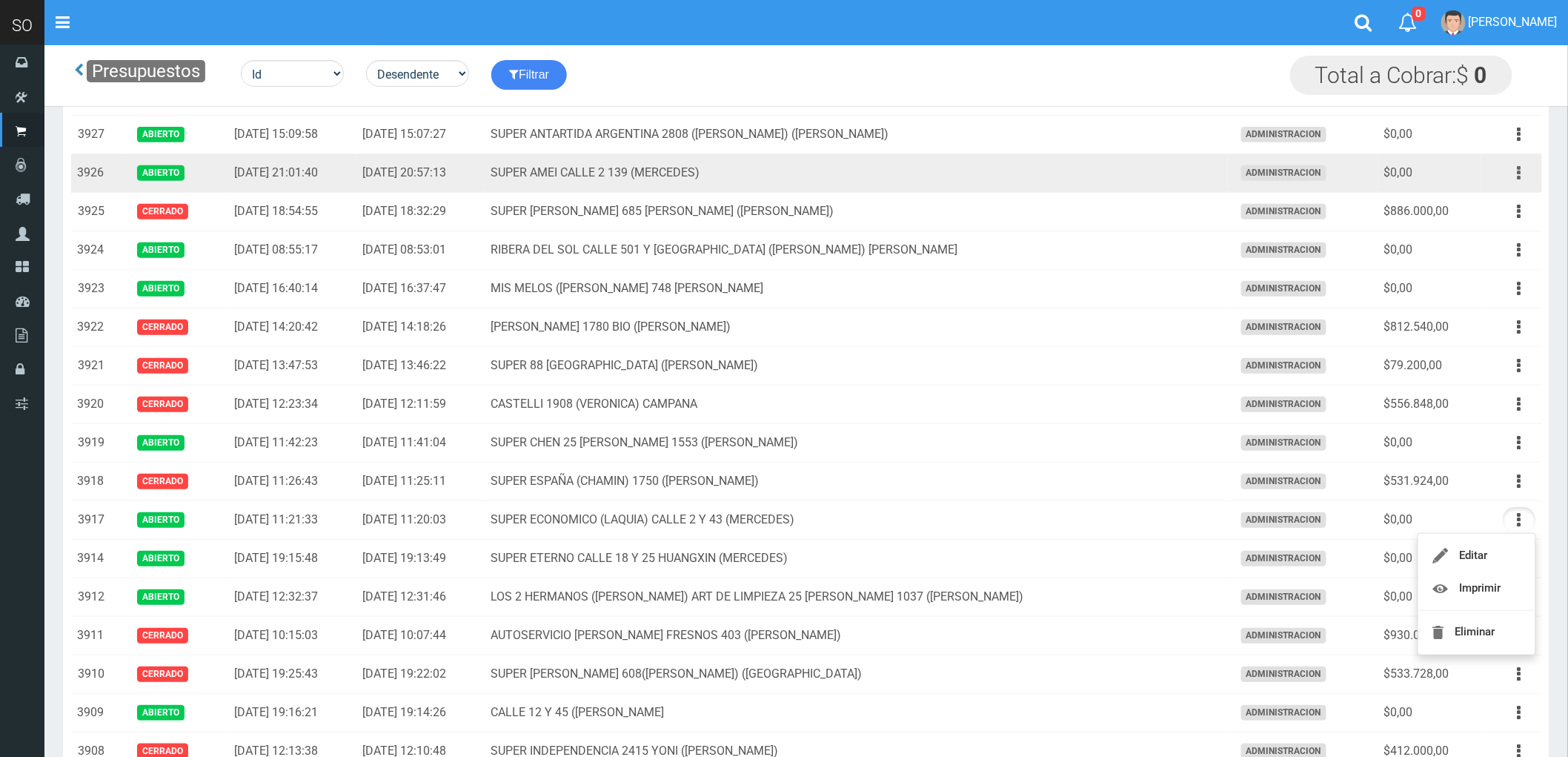
click at [1514, 173] on button "button" at bounding box center [1518, 173] width 33 height 26
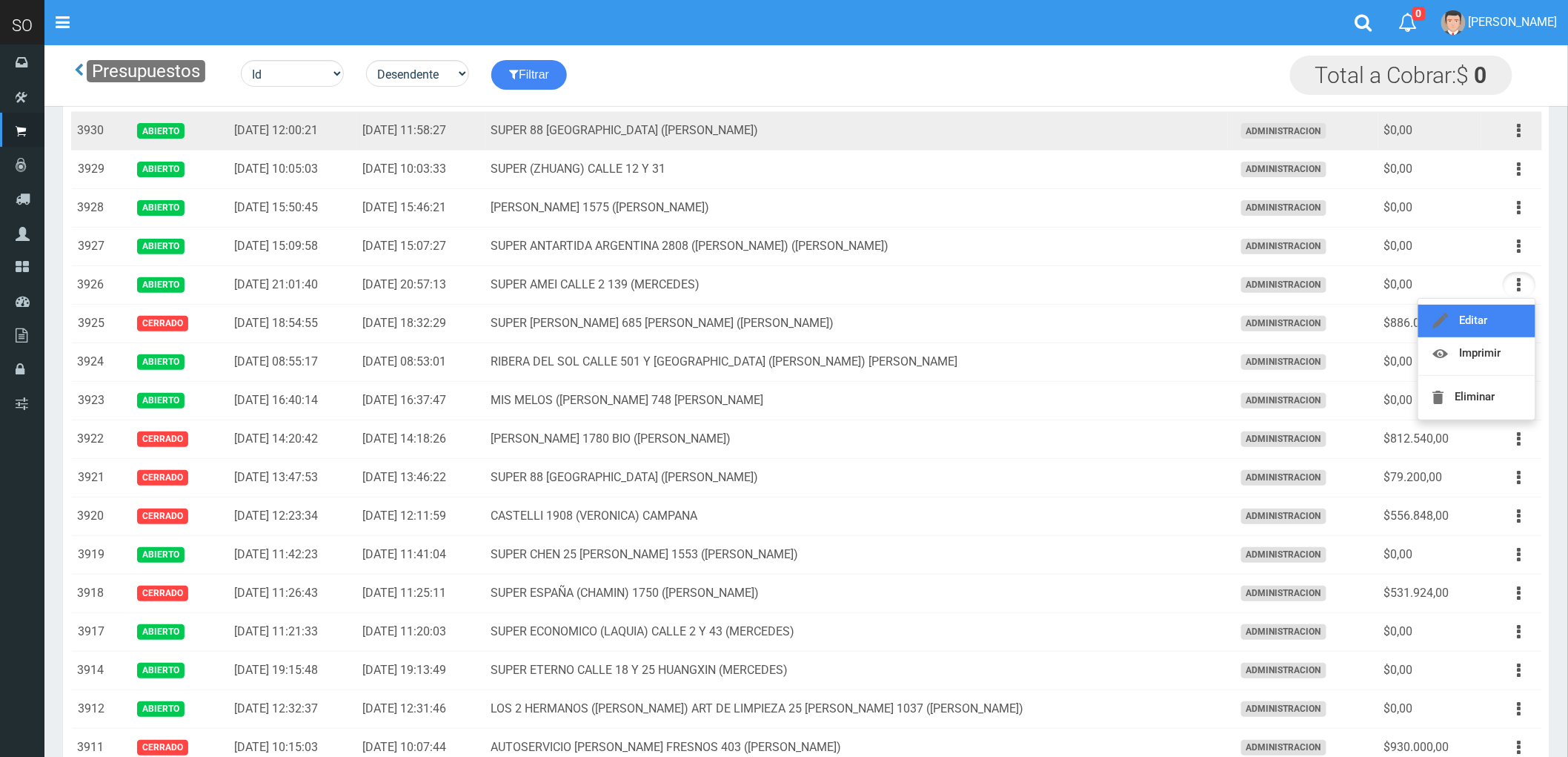
scroll to position [0, 0]
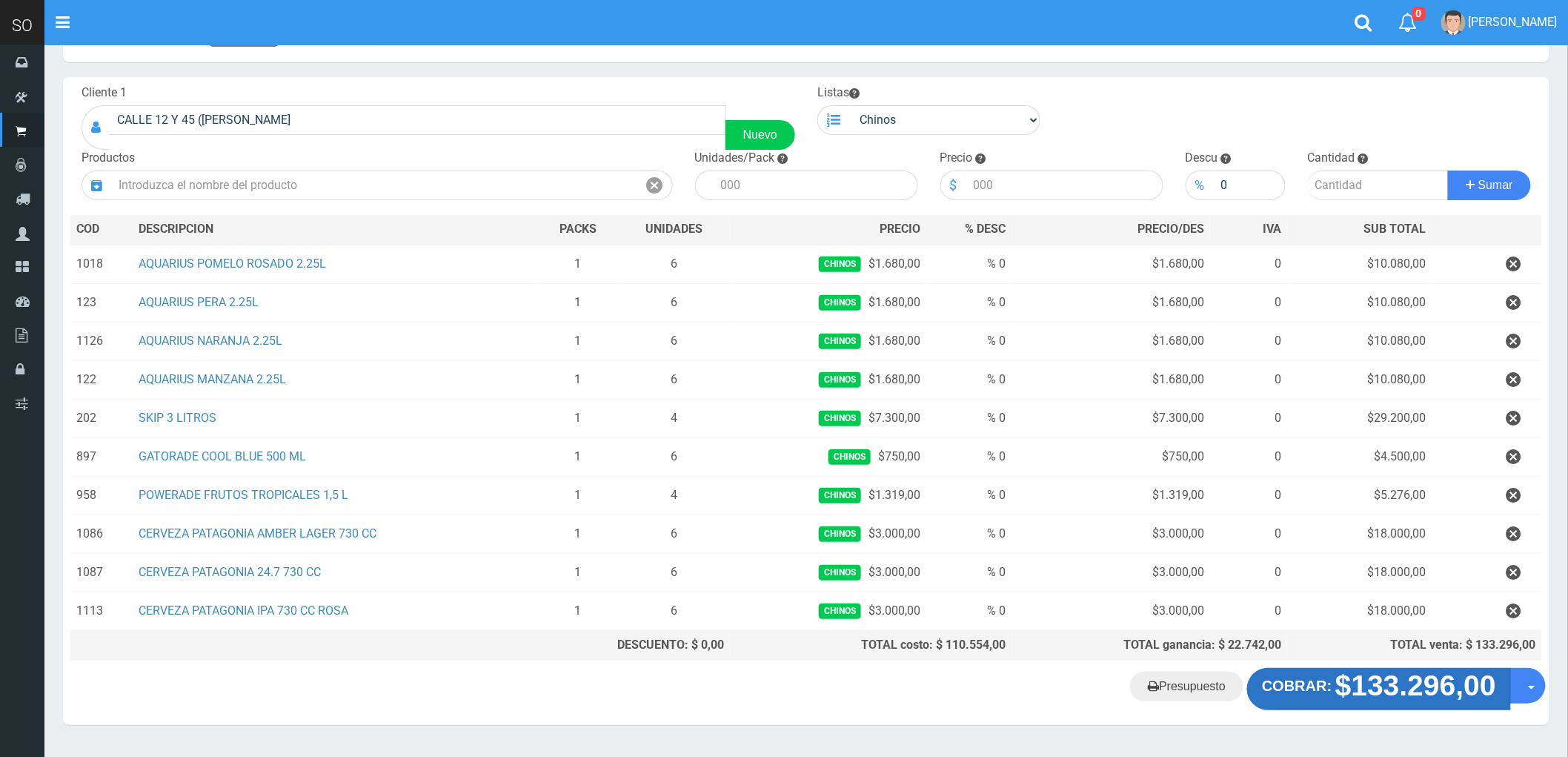
scroll to position [100, 0]
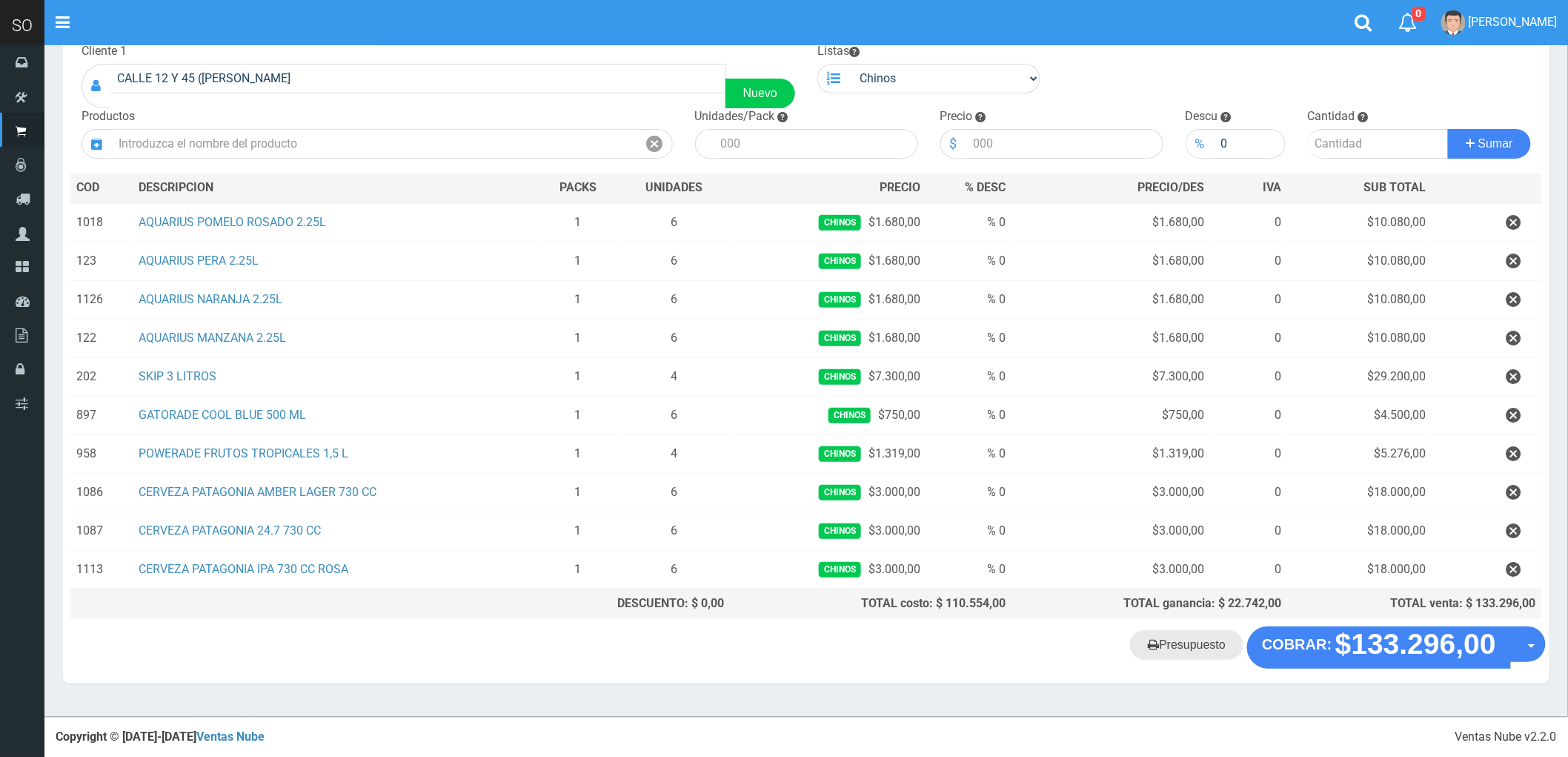
click at [1181, 641] on link "Presupuesto" at bounding box center [1186, 645] width 114 height 30
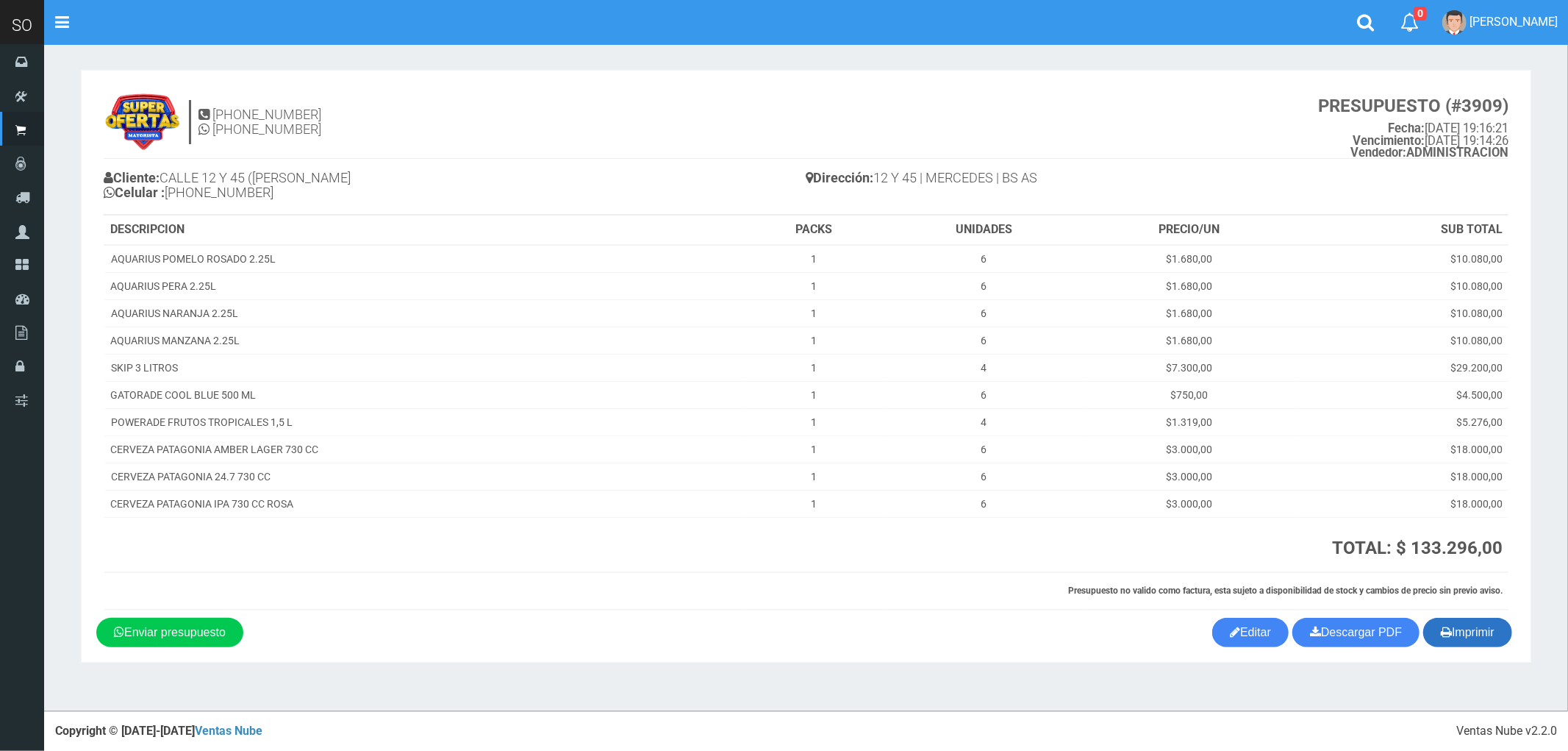
click at [1469, 636] on button "Imprimir" at bounding box center [1467, 633] width 89 height 30
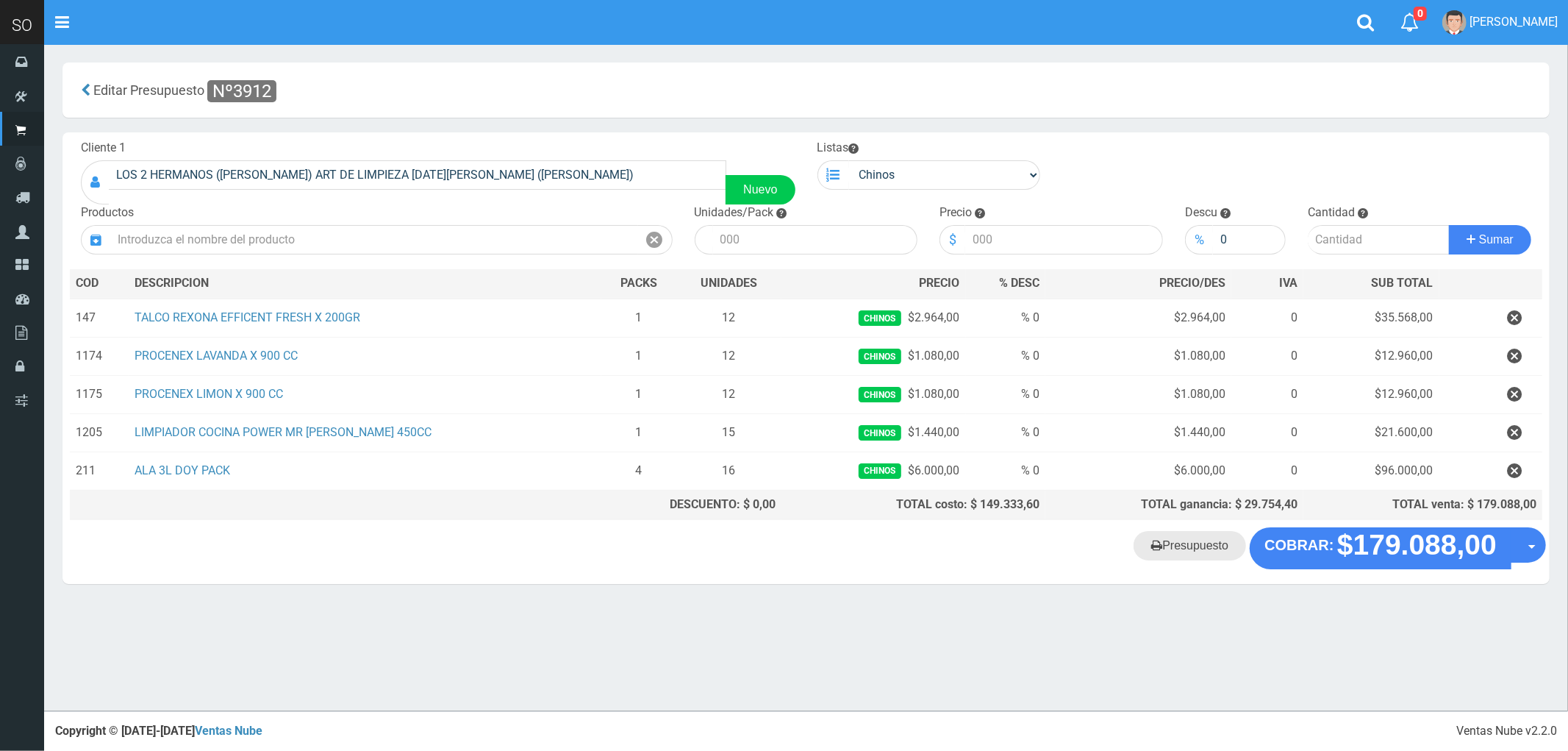
click at [1209, 549] on link "Presupuesto" at bounding box center [1189, 546] width 113 height 30
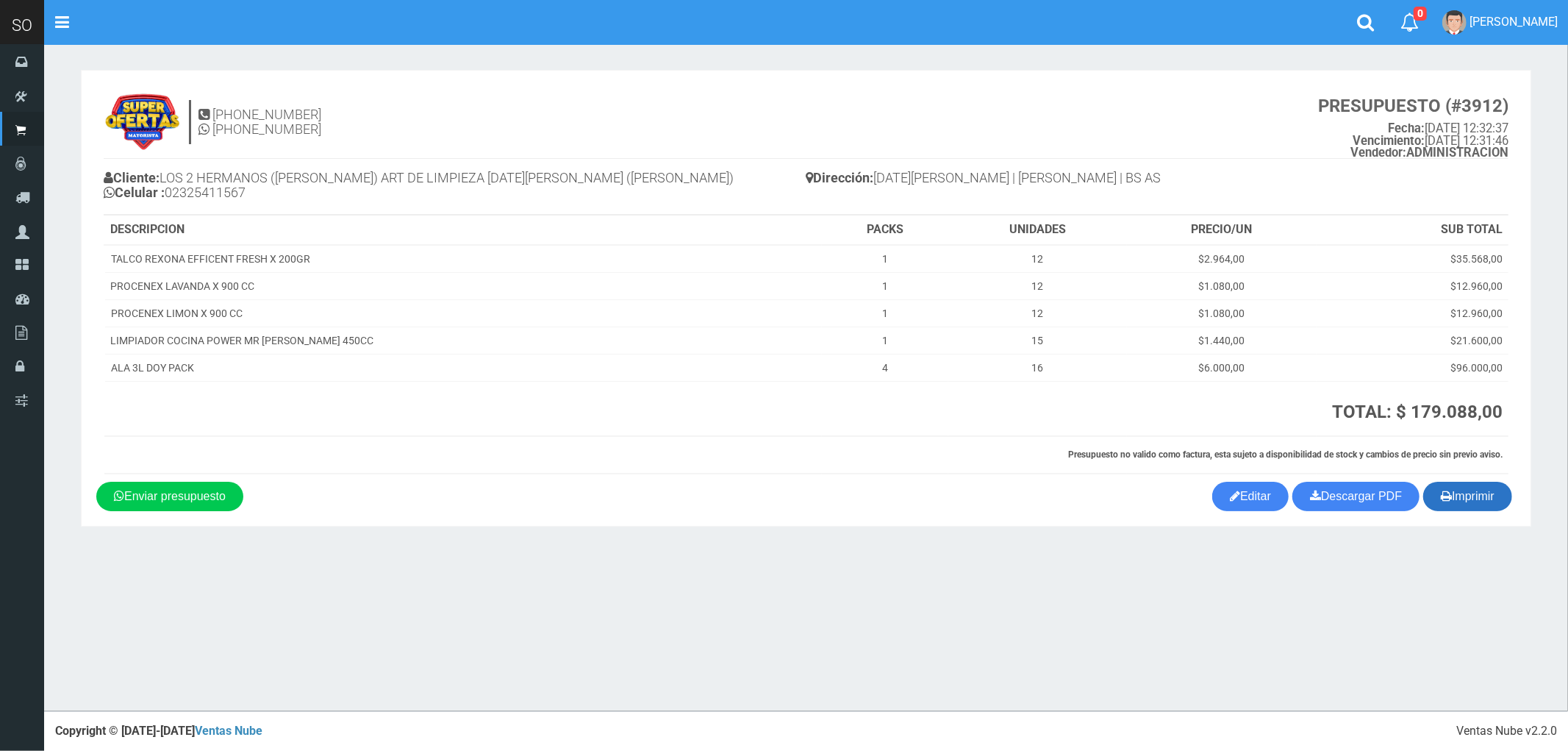
click at [1472, 491] on button "Imprimir" at bounding box center [1467, 496] width 89 height 30
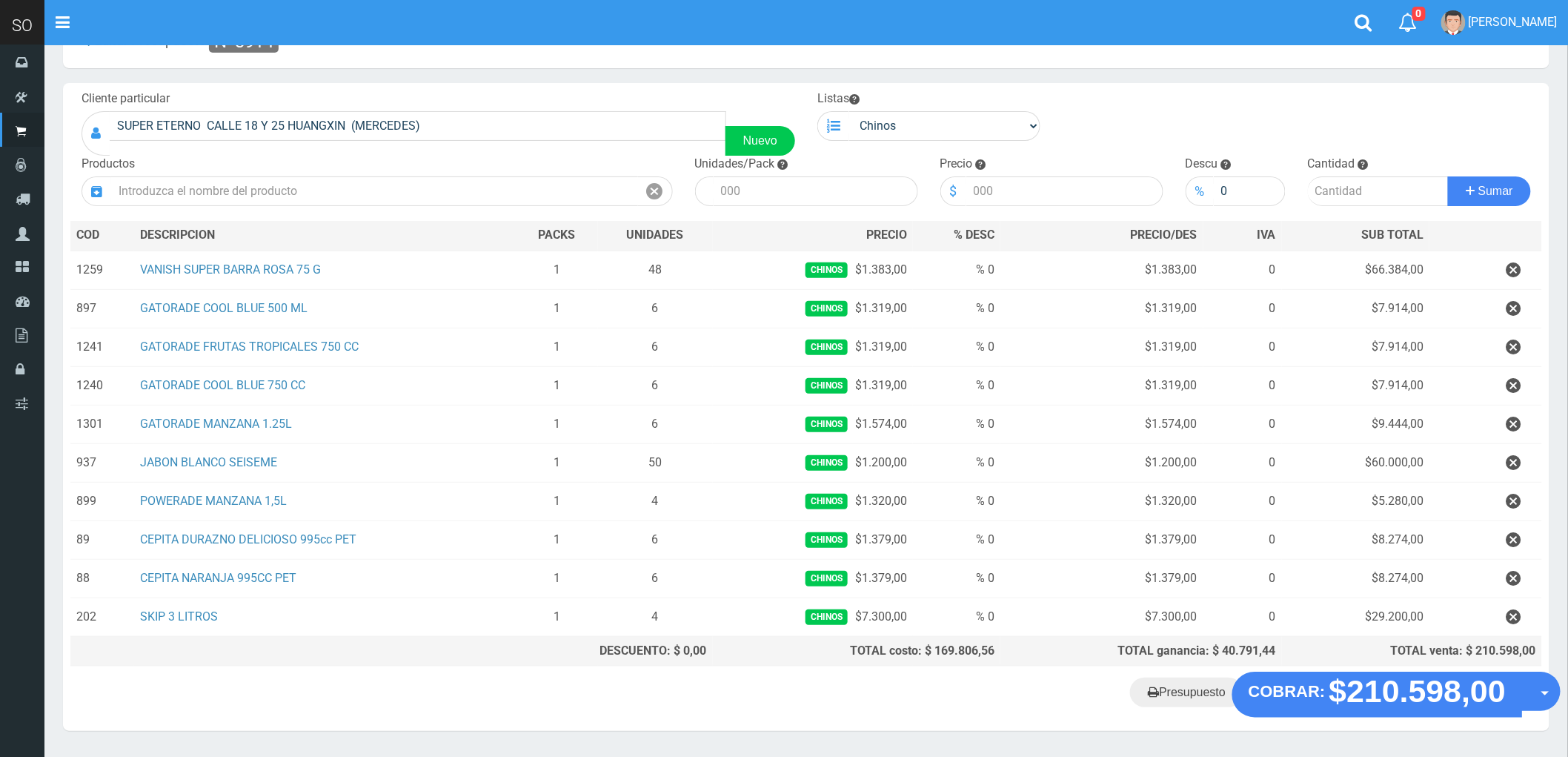
scroll to position [100, 0]
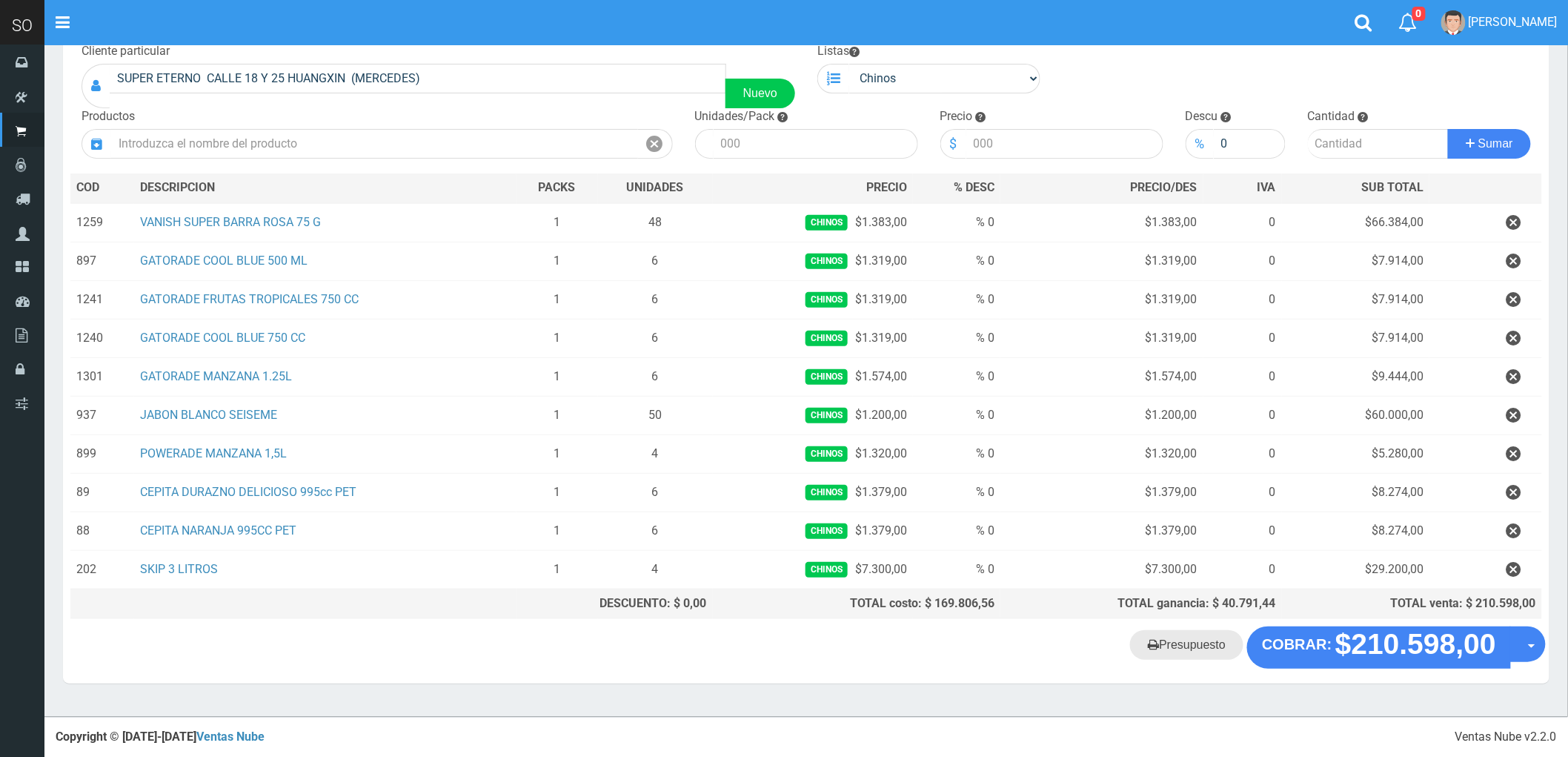
click at [1201, 651] on link "Presupuesto" at bounding box center [1186, 645] width 114 height 30
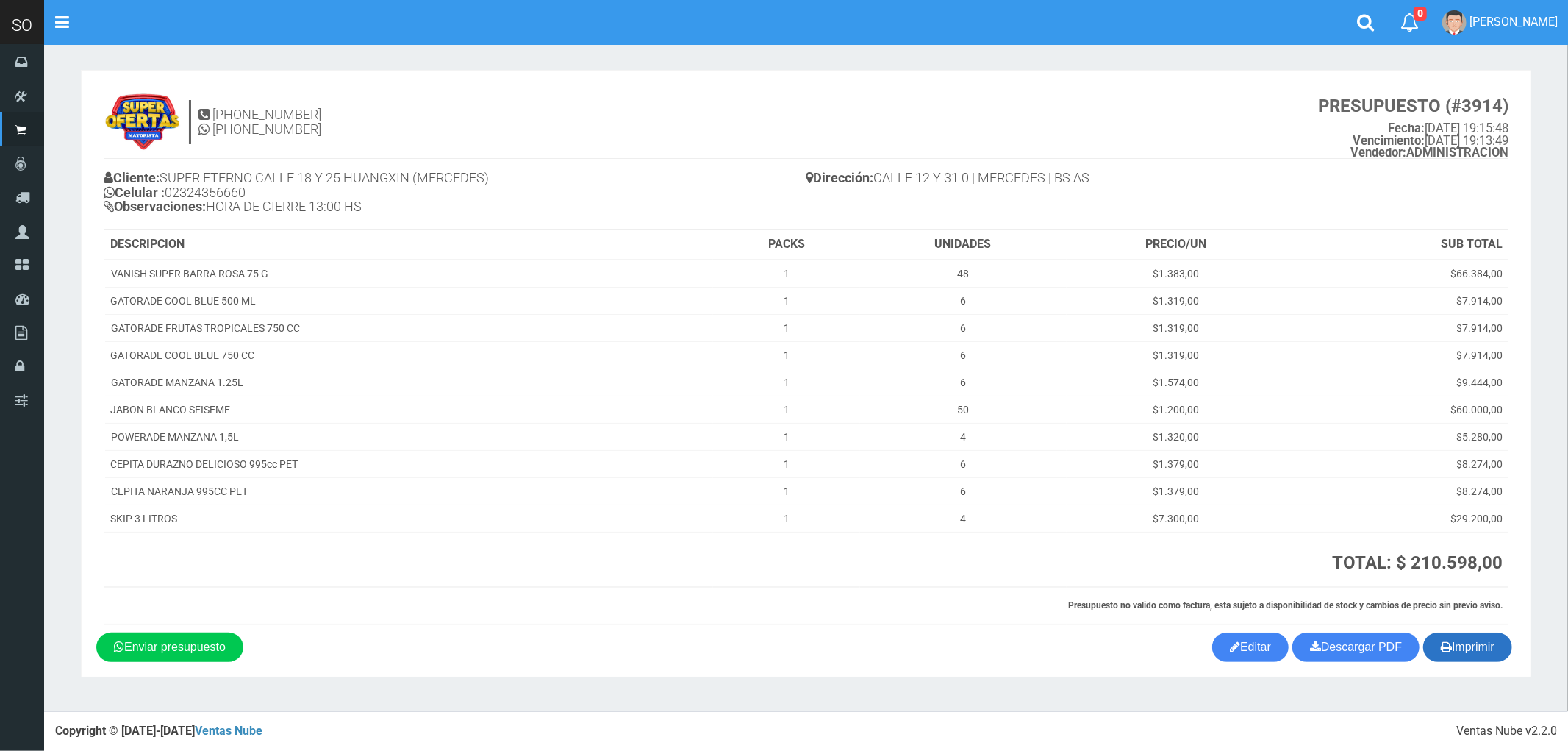
click at [1492, 649] on button "Imprimir" at bounding box center [1467, 647] width 89 height 30
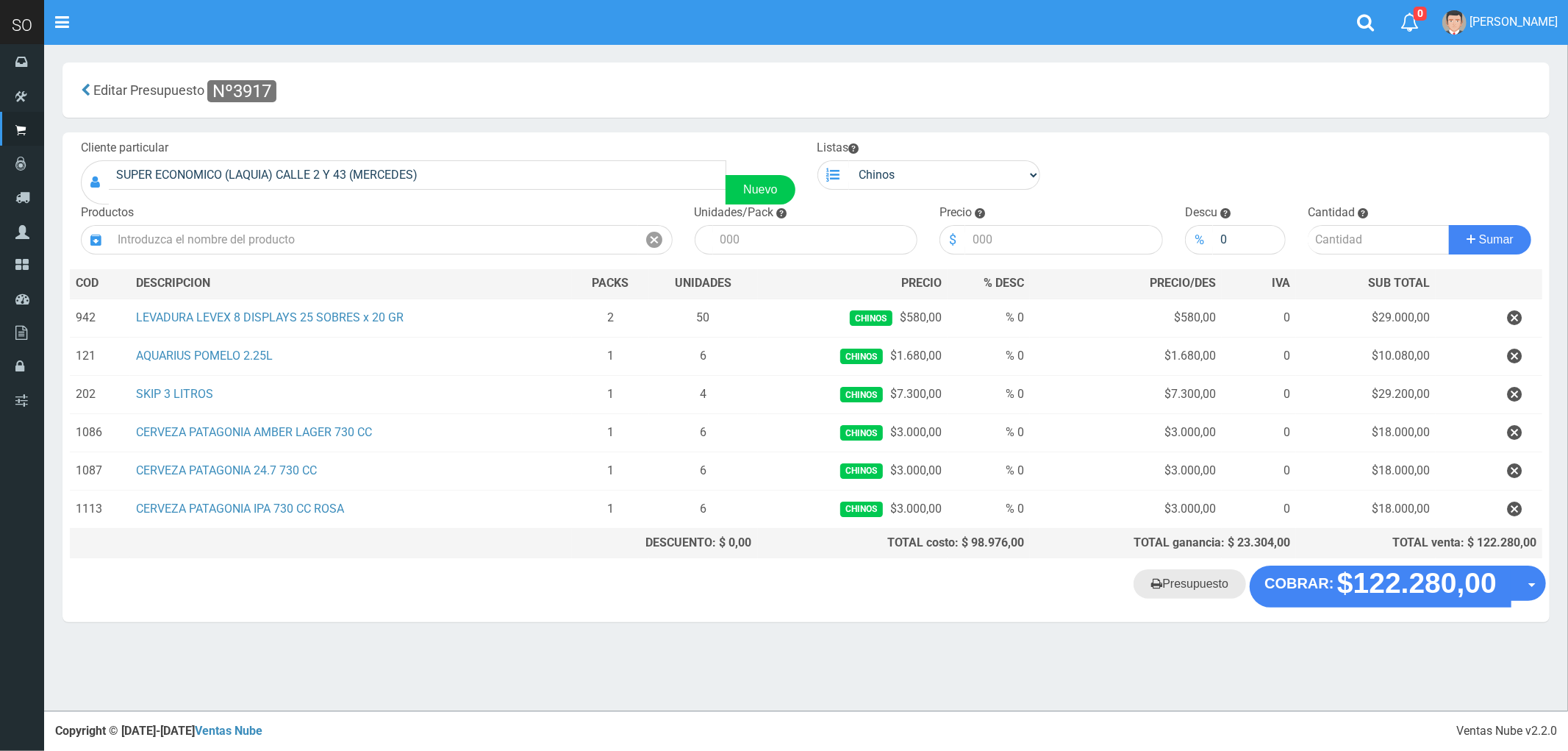
click at [1189, 592] on link "Presupuesto" at bounding box center [1189, 584] width 113 height 30
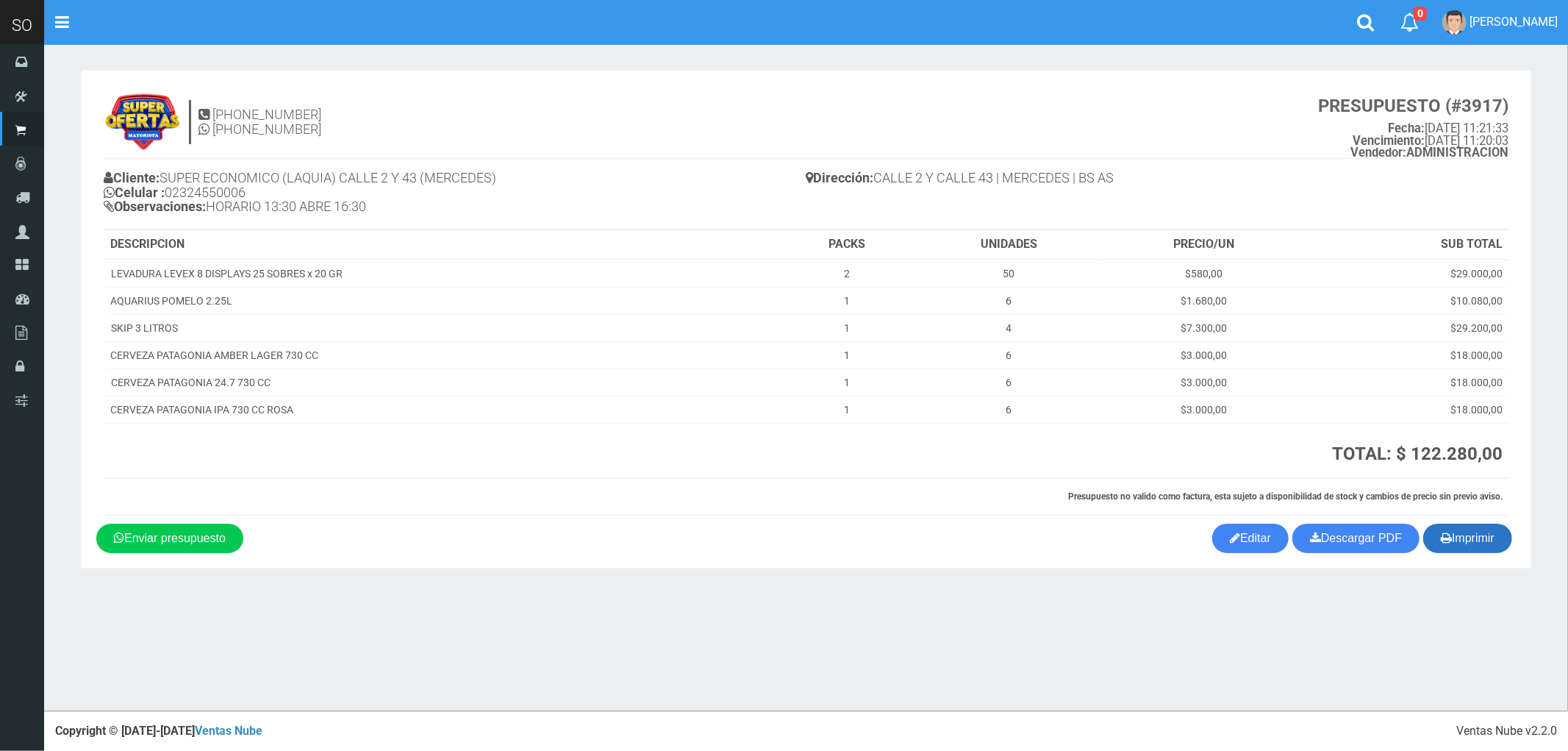
click at [1479, 538] on button "Imprimir" at bounding box center [1467, 538] width 89 height 30
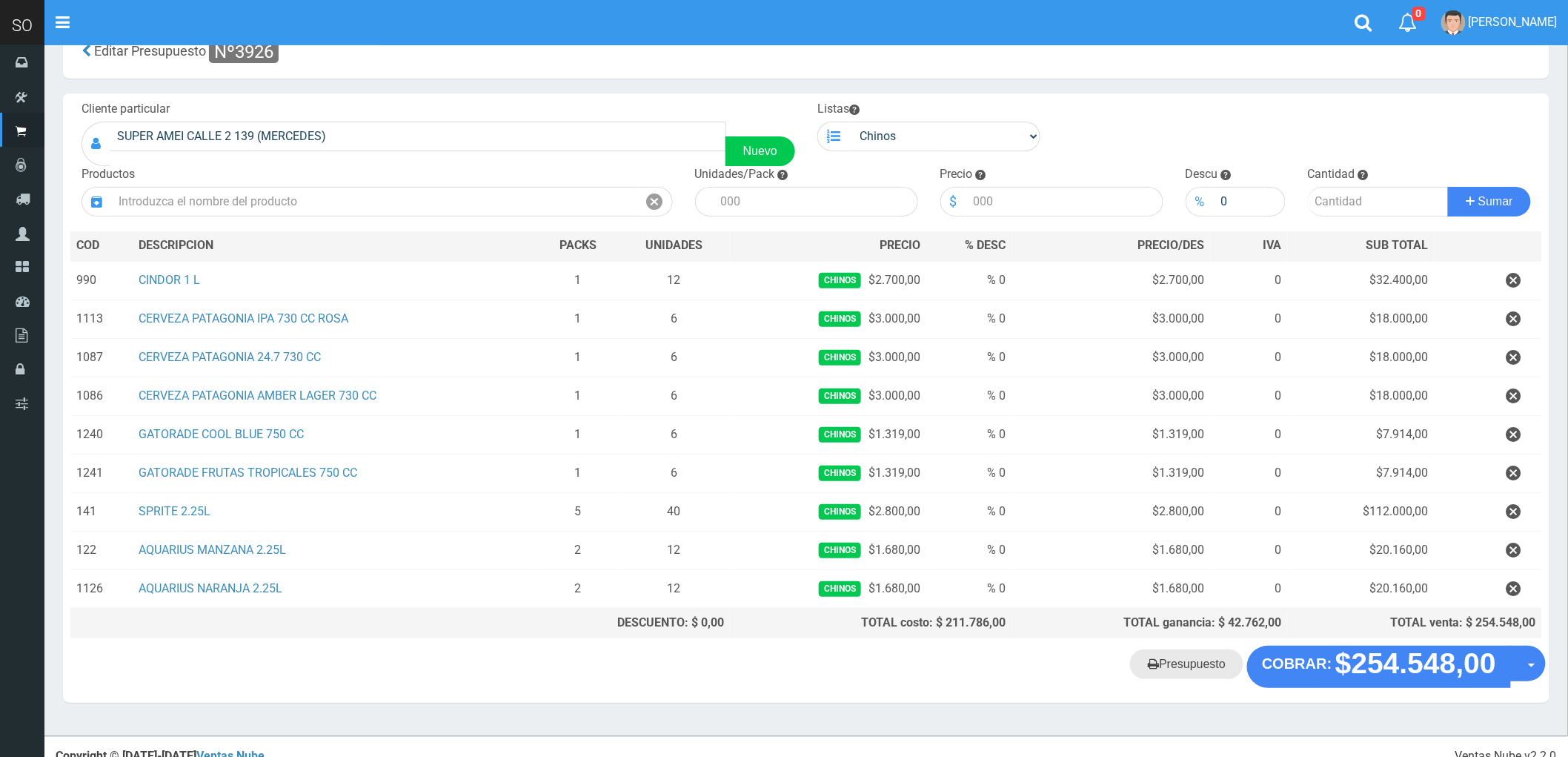
scroll to position [61, 0]
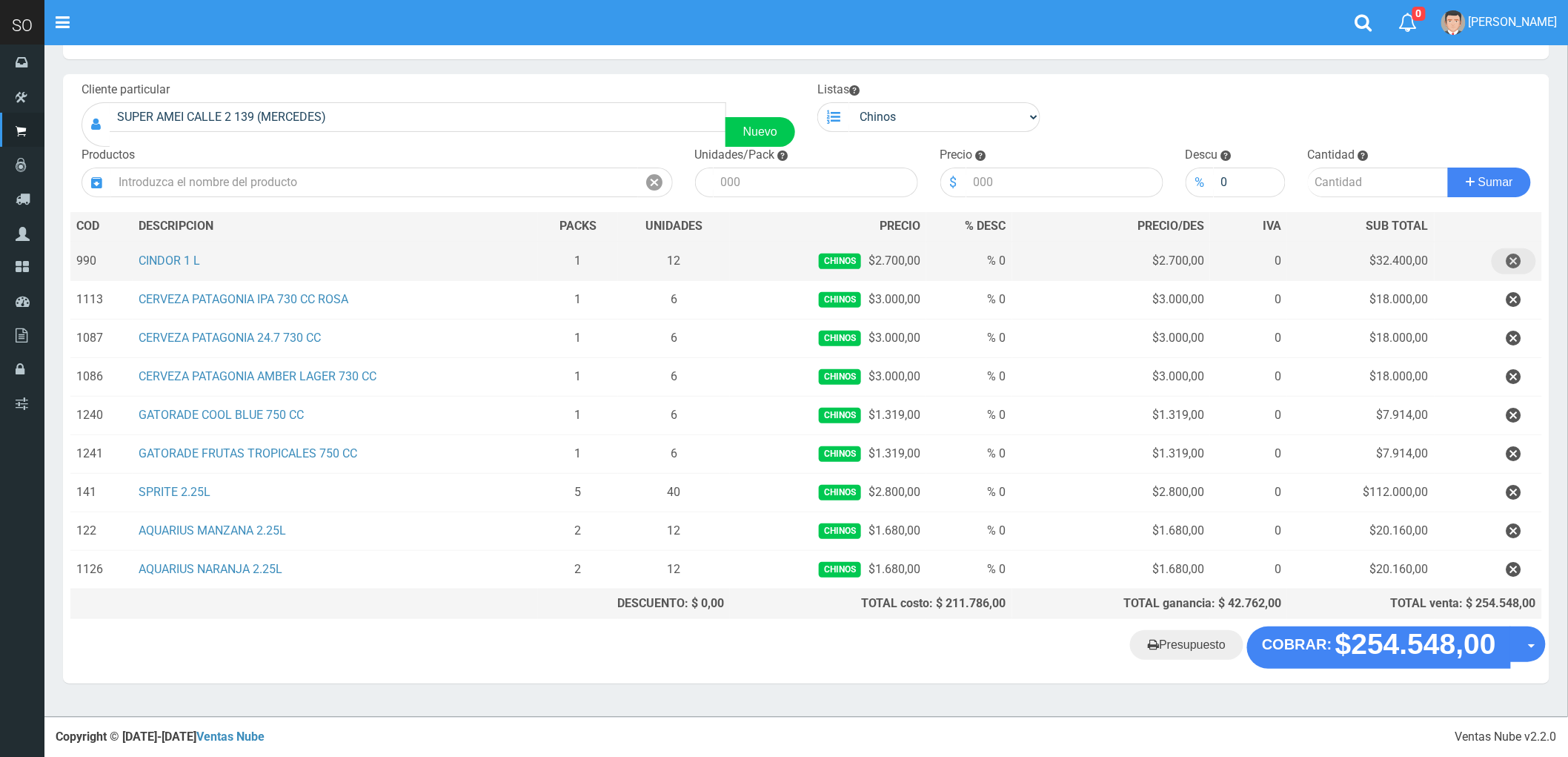
click at [1515, 264] on icon "button" at bounding box center [1513, 261] width 15 height 26
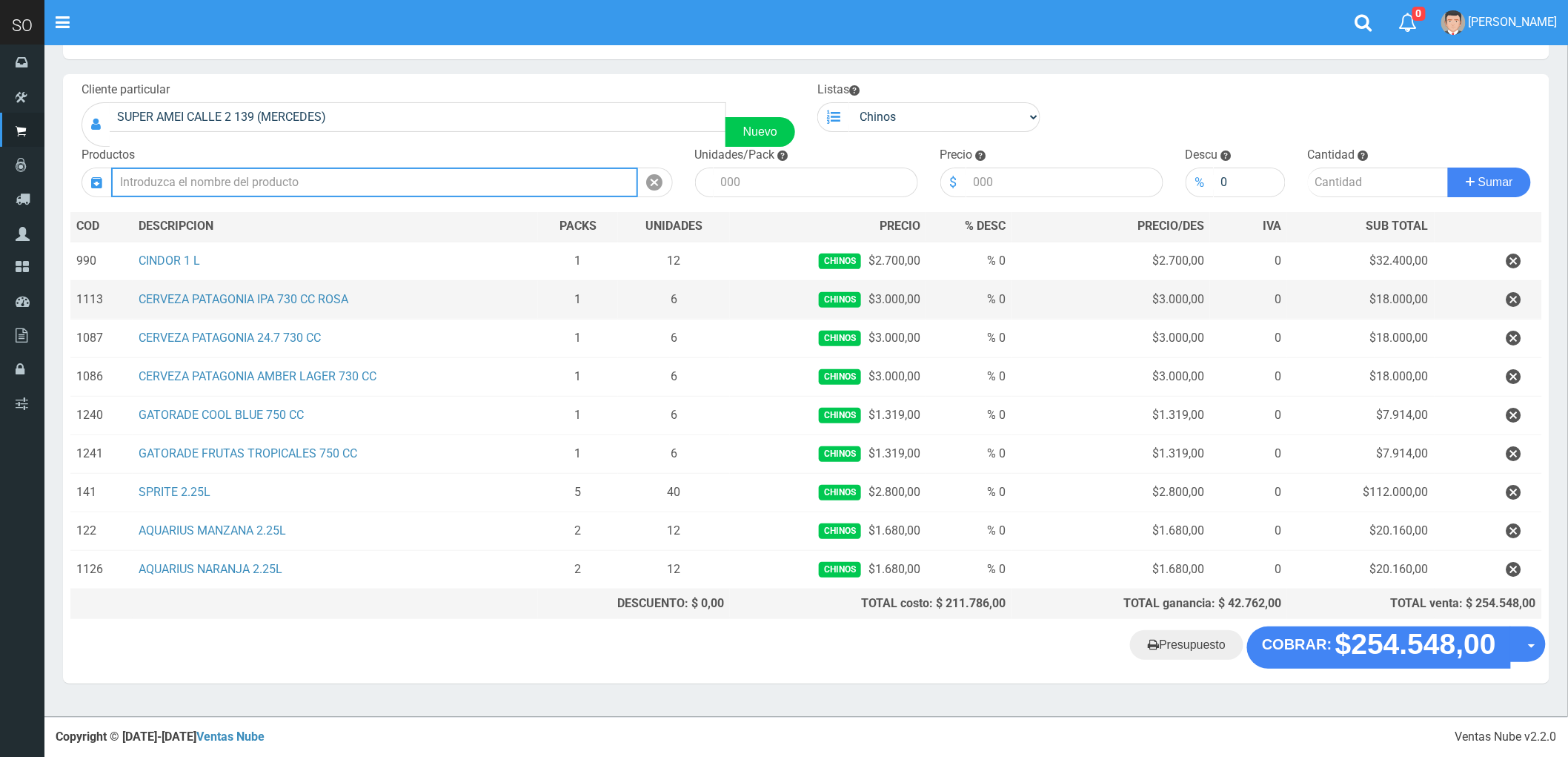
scroll to position [23, 0]
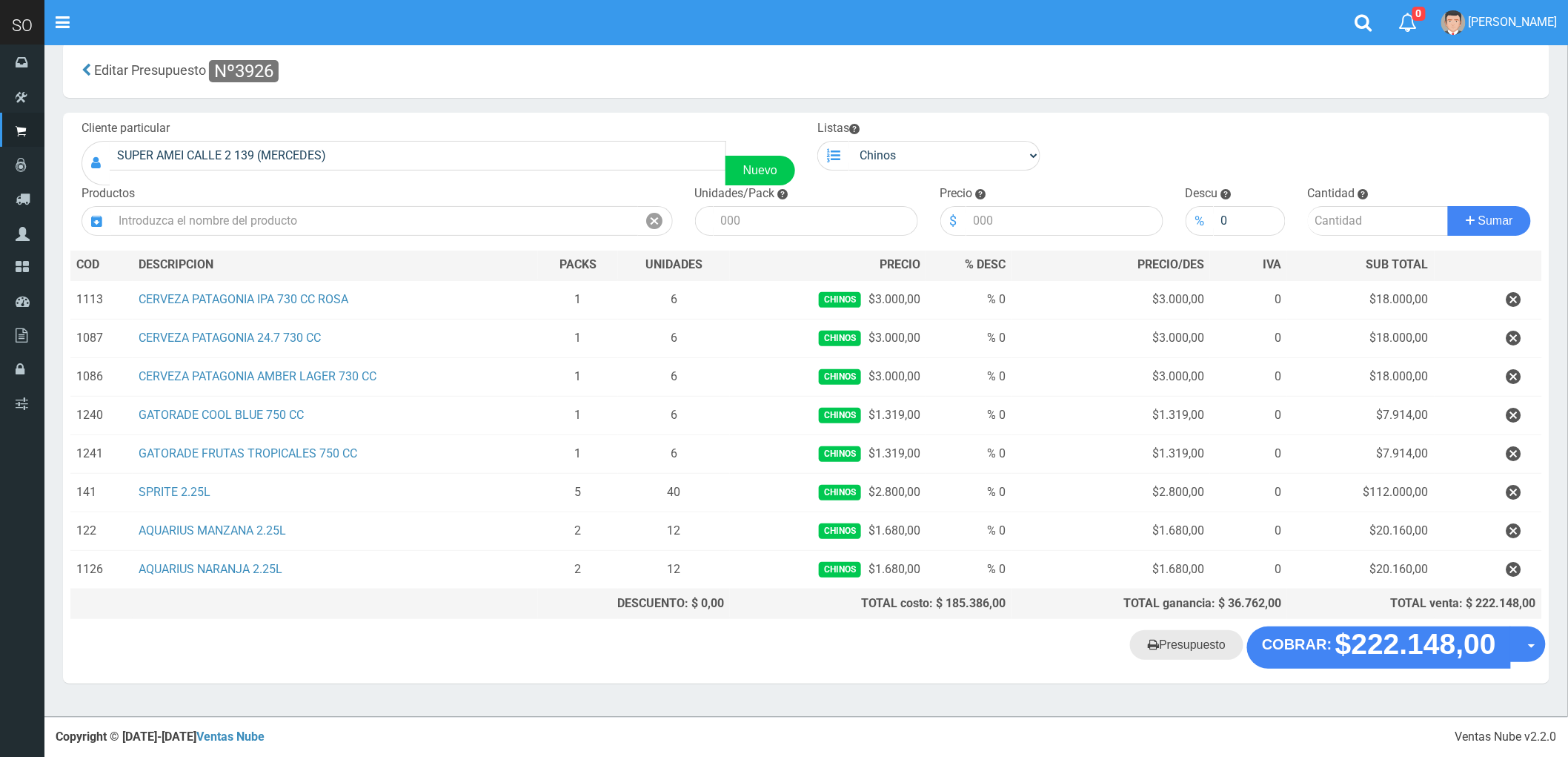
click at [1196, 649] on link "Presupuesto" at bounding box center [1186, 645] width 114 height 30
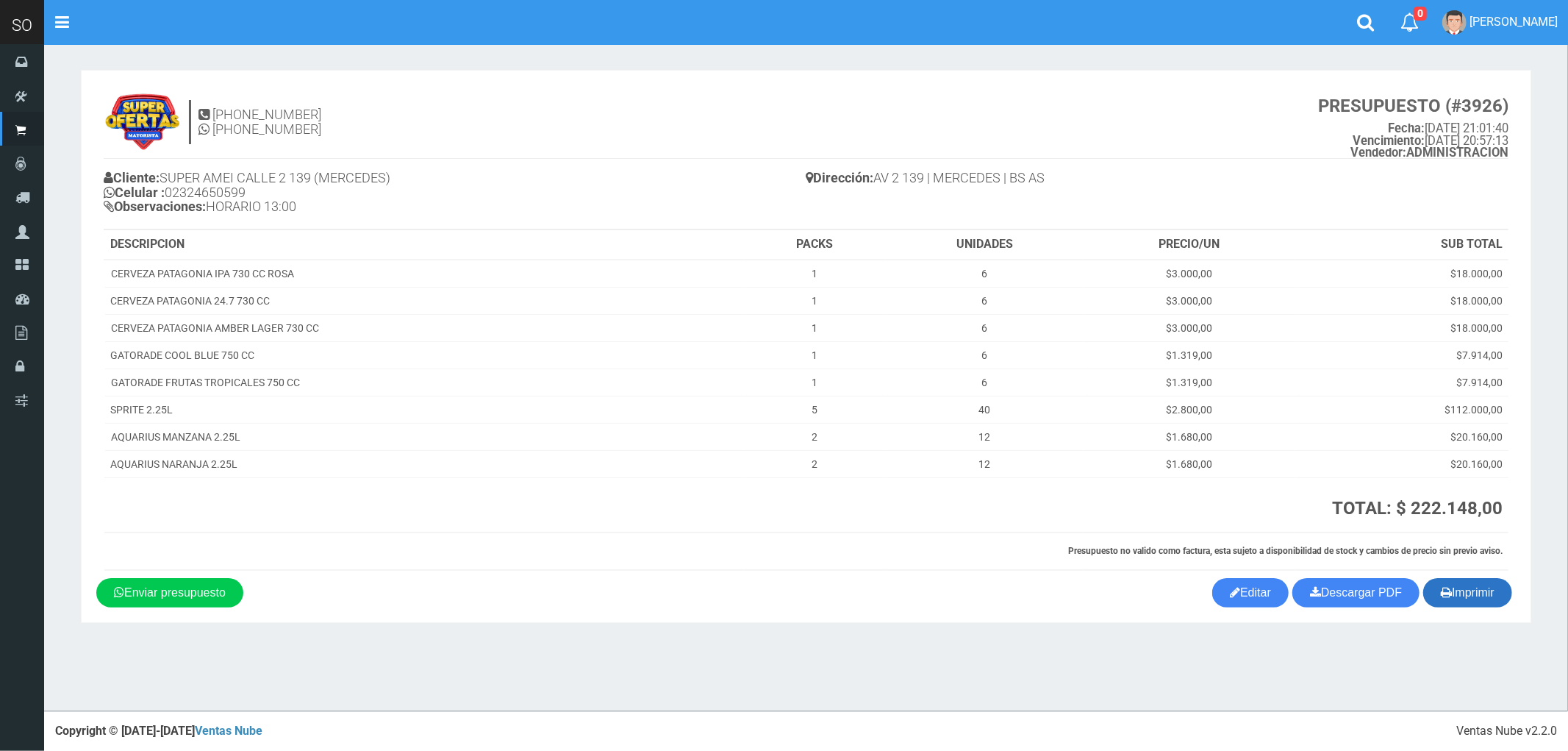
click at [1472, 594] on button "Imprimir" at bounding box center [1467, 592] width 89 height 30
